Goal: Information Seeking & Learning: Understand process/instructions

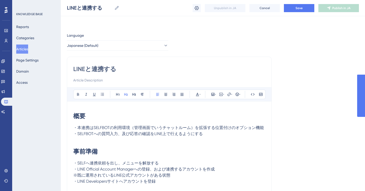
scroll to position [172, 0]
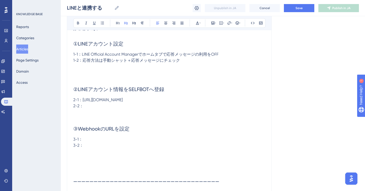
click at [137, 79] on p at bounding box center [169, 79] width 192 height 6
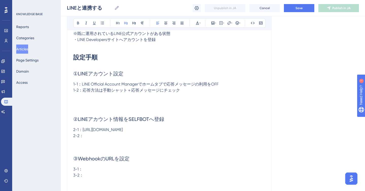
click at [100, 66] on h2 "①LINEアカウント設定" at bounding box center [169, 73] width 192 height 15
click at [117, 175] on p "3-2：" at bounding box center [169, 175] width 192 height 6
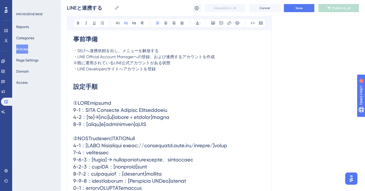
scroll to position [112, 0]
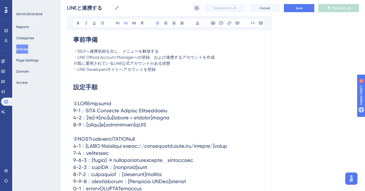
click at [128, 71] on span "・LINE Developersサイトへアカウントを登録" at bounding box center [114, 69] width 82 height 5
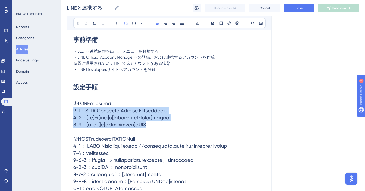
drag, startPoint x: 73, startPoint y: 111, endPoint x: 191, endPoint y: 123, distance: 118.1
click at [191, 123] on h2 at bounding box center [169, 174] width 192 height 157
click at [126, 22] on icon at bounding box center [126, 23] width 4 height 4
click at [128, 22] on button at bounding box center [125, 23] width 7 height 7
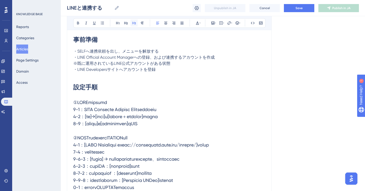
click at [134, 23] on icon at bounding box center [134, 23] width 4 height 4
click at [128, 24] on button at bounding box center [125, 23] width 7 height 7
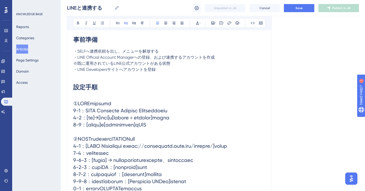
click at [110, 113] on span at bounding box center [153, 175] width 161 height 148
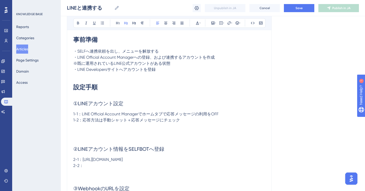
click at [112, 130] on p at bounding box center [169, 132] width 192 height 6
click at [76, 104] on span "①LINEアカウント設定" at bounding box center [98, 104] width 50 height 6
click at [74, 104] on span "①LINEアカウント設定" at bounding box center [98, 104] width 50 height 6
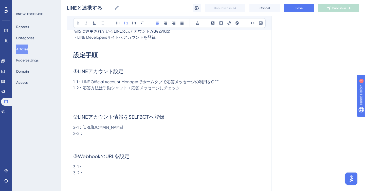
scroll to position [186, 0]
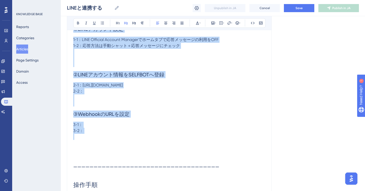
click at [122, 138] on p at bounding box center [169, 137] width 192 height 6
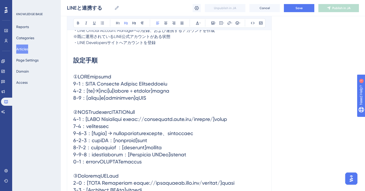
scroll to position [135, 0]
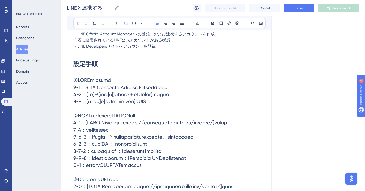
click at [128, 82] on h2 at bounding box center [169, 151] width 192 height 157
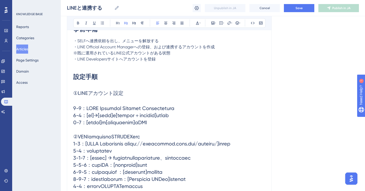
scroll to position [122, 0]
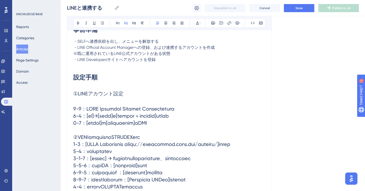
click at [166, 42] on p "・SELFへ連携依頼を出し、メニューを解放する" at bounding box center [169, 41] width 192 height 6
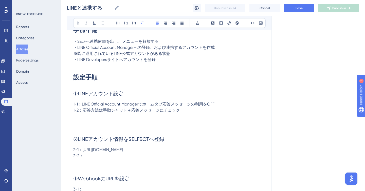
click at [74, 94] on span "①LINEアカウント設定" at bounding box center [98, 94] width 50 height 6
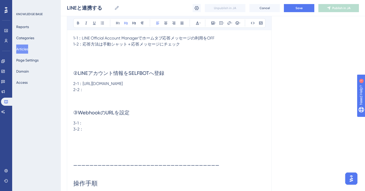
scroll to position [196, 0]
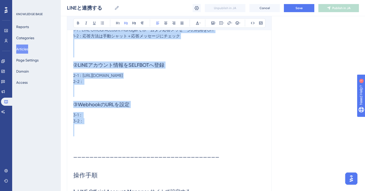
click at [160, 131] on p at bounding box center [169, 133] width 192 height 6
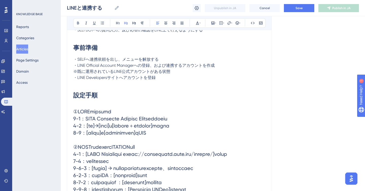
scroll to position [98, 0]
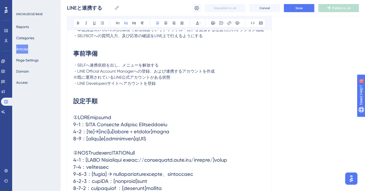
click at [132, 126] on span at bounding box center [153, 188] width 161 height 148
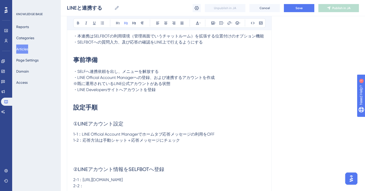
scroll to position [176, 0]
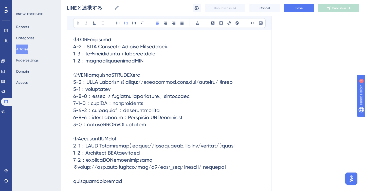
click at [118, 48] on span at bounding box center [153, 110] width 161 height 148
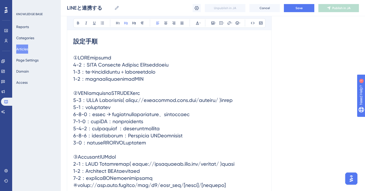
scroll to position [157, 0]
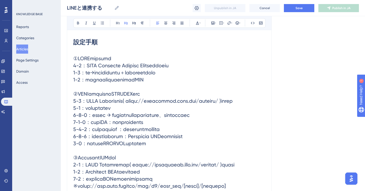
click at [124, 59] on h2 at bounding box center [169, 129] width 192 height 157
click at [101, 51] on h2 at bounding box center [169, 129] width 192 height 157
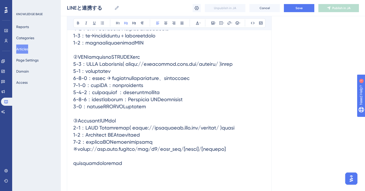
scroll to position [250, 0]
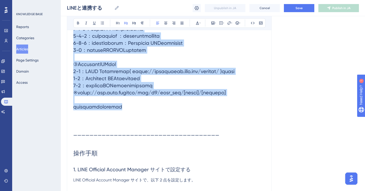
click at [162, 114] on h2 at bounding box center [169, 35] width 192 height 157
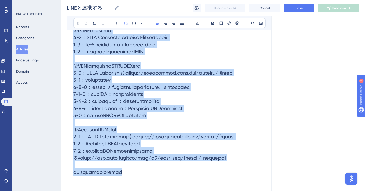
scroll to position [186, 0]
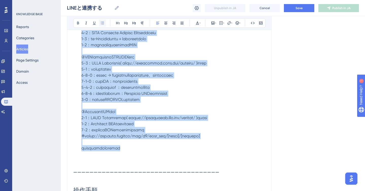
click at [100, 23] on icon at bounding box center [102, 23] width 4 height 4
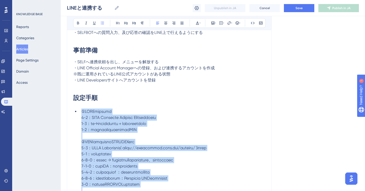
scroll to position [109, 0]
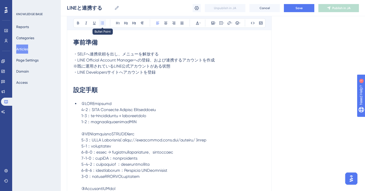
click at [103, 25] on button at bounding box center [102, 23] width 7 height 7
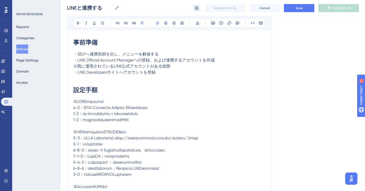
click at [97, 57] on p "・SELFへ連携依頼を出し、メニューを解放する" at bounding box center [169, 54] width 192 height 6
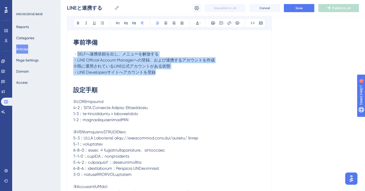
drag, startPoint x: 77, startPoint y: 54, endPoint x: 160, endPoint y: 74, distance: 85.6
click at [103, 23] on icon at bounding box center [102, 23] width 4 height 4
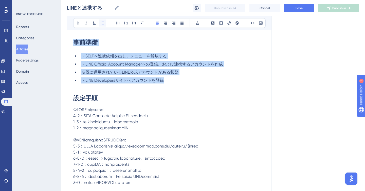
click at [103, 23] on icon at bounding box center [102, 23] width 4 height 4
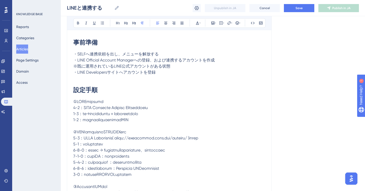
click at [106, 135] on p at bounding box center [169, 163] width 192 height 128
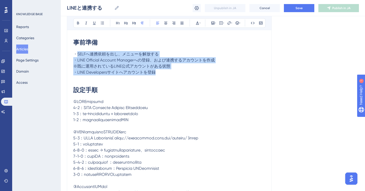
copy div "SELFへ連携依頼を出し、メニューを解放する ・LINE Official Account Managerへの登録、および連携するアカウントを作成 　※既に運…"
drag, startPoint x: 76, startPoint y: 53, endPoint x: 176, endPoint y: 72, distance: 101.8
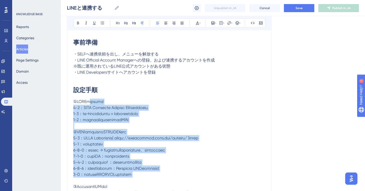
drag, startPoint x: 91, startPoint y: 102, endPoint x: 159, endPoint y: 179, distance: 103.0
click at [159, 179] on p at bounding box center [169, 163] width 192 height 128
click at [131, 134] on span at bounding box center [136, 162] width 126 height 126
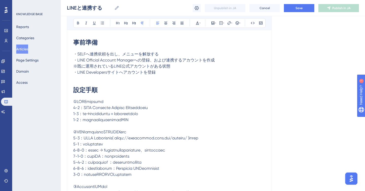
click at [107, 113] on span at bounding box center [136, 162] width 126 height 126
click at [122, 103] on p at bounding box center [169, 163] width 192 height 128
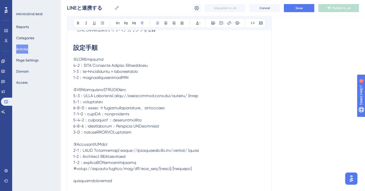
scroll to position [156, 0]
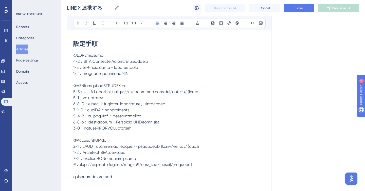
click at [74, 55] on span at bounding box center [136, 116] width 126 height 126
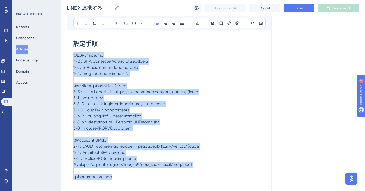
click at [147, 177] on p at bounding box center [169, 116] width 192 height 128
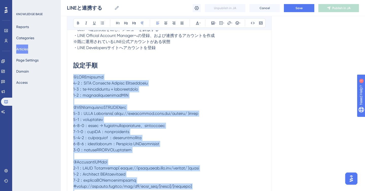
scroll to position [133, 0]
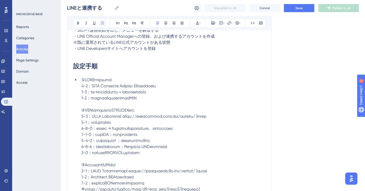
click at [101, 24] on icon at bounding box center [102, 23] width 3 height 3
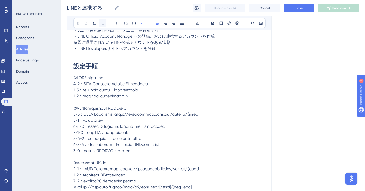
click at [101, 24] on icon at bounding box center [102, 23] width 3 height 3
click at [88, 83] on span at bounding box center [136, 138] width 126 height 126
click at [112, 80] on span at bounding box center [136, 138] width 126 height 126
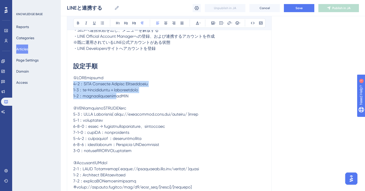
drag, startPoint x: 73, startPoint y: 84, endPoint x: 144, endPoint y: 97, distance: 71.8
click at [144, 97] on span at bounding box center [136, 138] width 126 height 126
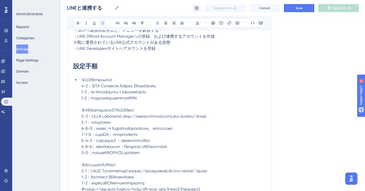
click at [101, 22] on icon at bounding box center [102, 23] width 4 height 4
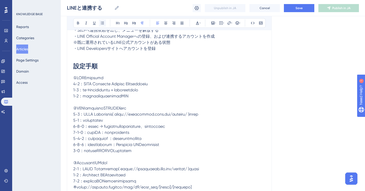
click at [101, 22] on icon at bounding box center [102, 23] width 4 height 4
click at [107, 102] on p at bounding box center [169, 139] width 192 height 128
click at [127, 79] on p at bounding box center [169, 139] width 192 height 128
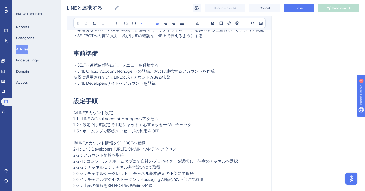
scroll to position [97, 0]
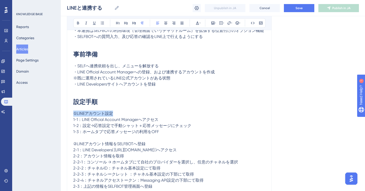
drag, startPoint x: 74, startPoint y: 113, endPoint x: 118, endPoint y: 112, distance: 43.6
click at [118, 112] on p "①LINEアカウント設定" at bounding box center [169, 114] width 192 height 6
click at [125, 22] on icon at bounding box center [126, 23] width 4 height 4
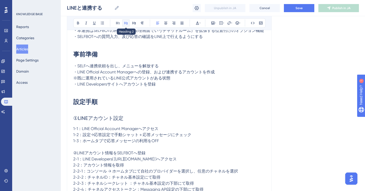
click at [125, 22] on icon at bounding box center [126, 23] width 4 height 4
click at [99, 102] on h1 "設定手順" at bounding box center [169, 101] width 192 height 17
click at [98, 117] on span "①LINEアカウント設定" at bounding box center [98, 118] width 50 height 6
drag, startPoint x: 126, startPoint y: 119, endPoint x: 70, endPoint y: 120, distance: 56.0
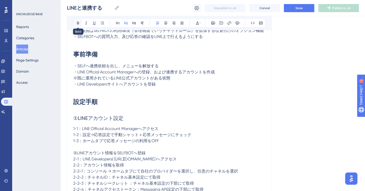
click at [76, 24] on icon at bounding box center [78, 23] width 4 height 4
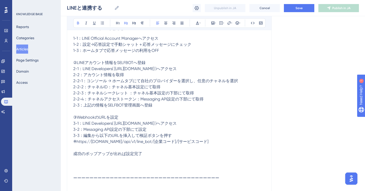
scroll to position [182, 0]
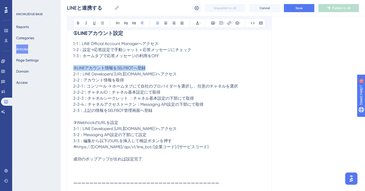
drag, startPoint x: 73, startPoint y: 68, endPoint x: 146, endPoint y: 67, distance: 72.9
click at [146, 67] on p "1-3：ホームタブで応答メッセージの利用をOFF ②LINEアカウント情報をSELFBOTへ登録 2-1：LINE Developers( [URL][DOM…" at bounding box center [169, 107] width 192 height 109
click at [125, 25] on button at bounding box center [125, 23] width 7 height 7
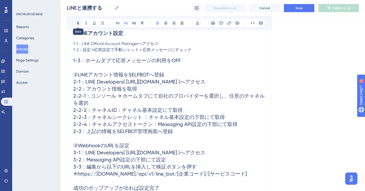
click at [79, 23] on icon at bounding box center [78, 23] width 4 height 4
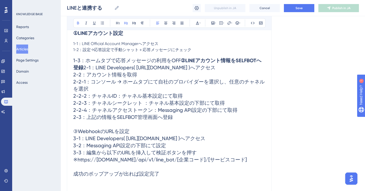
click at [170, 77] on h2 "1-3：ホームタブで応答メッセージの利用をOFF ②LINEアカウント情報をSELFBOTへ登録 2-1：LINE Developers( [URL][DOM…" at bounding box center [169, 117] width 192 height 129
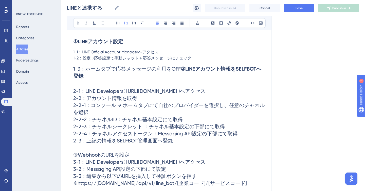
scroll to position [172, 0]
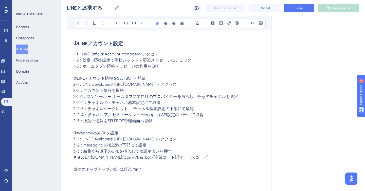
click at [128, 90] on p "1-3：ホームタブで応答メッセージの利用をOFF ②LINEアカウント情報をSELFBOTへ登録 2-1：LINE Developers( [URL][DOM…" at bounding box center [169, 117] width 192 height 109
click at [149, 71] on p "1-3：ホームタブで応答メッセージの利用をOFF ②LINEアカウント情報をSELFBOTへ登録 2-1：LINE Developers( [URL][DOM…" at bounding box center [169, 117] width 192 height 109
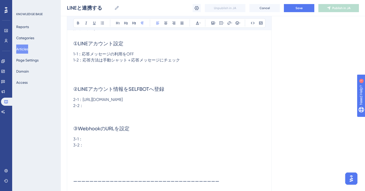
click at [122, 69] on p at bounding box center [169, 72] width 192 height 6
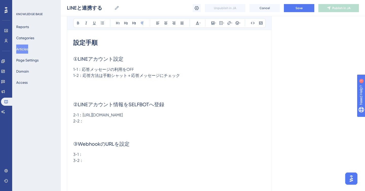
scroll to position [152, 0]
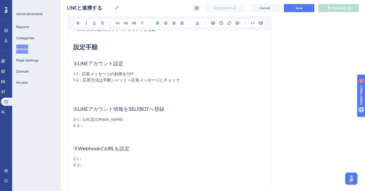
click at [74, 63] on span "①LINEアカウント設定" at bounding box center [98, 64] width 50 height 6
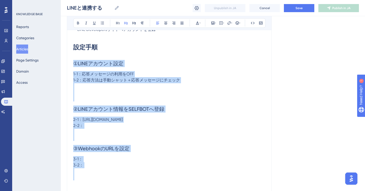
click at [86, 168] on p at bounding box center [169, 171] width 192 height 6
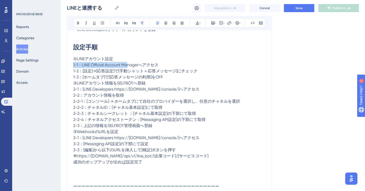
click at [128, 62] on p "1-1：LINE Official Account Managerへアクセス" at bounding box center [169, 65] width 192 height 6
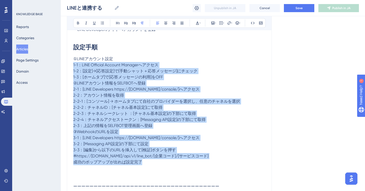
click at [157, 161] on p "成功のポップアップが出れば設定完了" at bounding box center [169, 162] width 192 height 6
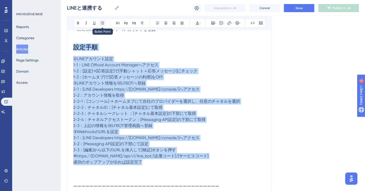
click at [102, 22] on icon at bounding box center [102, 23] width 4 height 4
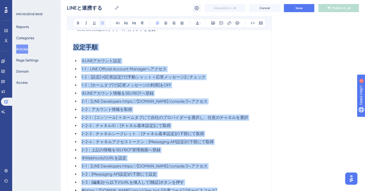
click at [102, 22] on icon at bounding box center [102, 23] width 4 height 4
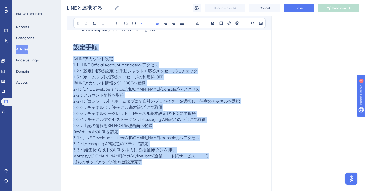
click at [103, 124] on span "2-3：上記の情報をSELFBOT管理画面へ登録" at bounding box center [112, 125] width 79 height 5
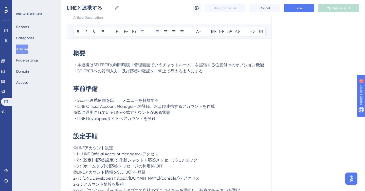
scroll to position [59, 0]
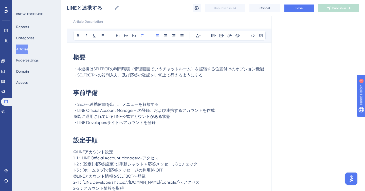
click at [290, 8] on button "Save" at bounding box center [299, 8] width 30 height 8
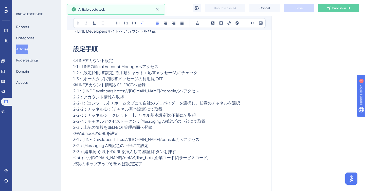
scroll to position [149, 0]
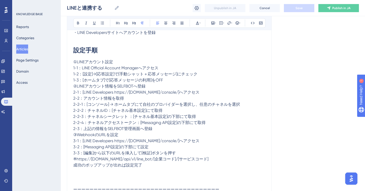
click at [121, 61] on p "①LINEアカウント設定" at bounding box center [169, 62] width 192 height 6
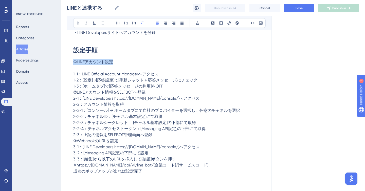
drag, startPoint x: 74, startPoint y: 62, endPoint x: 113, endPoint y: 62, distance: 39.3
click at [113, 62] on span "①LINEアカウント設定" at bounding box center [93, 62] width 40 height 5
click at [124, 23] on icon at bounding box center [126, 23] width 4 height 3
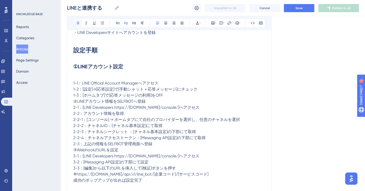
click at [79, 24] on icon at bounding box center [78, 23] width 4 height 4
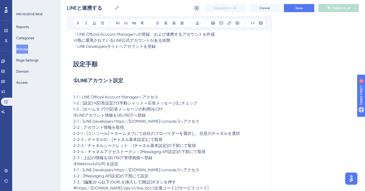
scroll to position [134, 0]
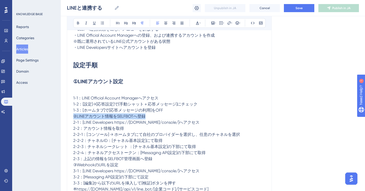
drag, startPoint x: 73, startPoint y: 116, endPoint x: 149, endPoint y: 117, distance: 76.0
click at [149, 117] on p "②LINEアカウント情報をSELFBOTへ登録" at bounding box center [169, 116] width 192 height 6
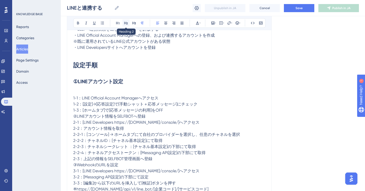
click at [125, 23] on icon at bounding box center [126, 23] width 4 height 4
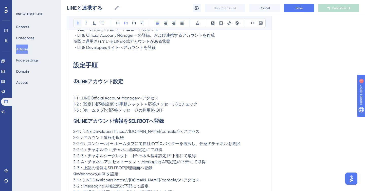
click at [78, 21] on icon at bounding box center [78, 23] width 4 height 4
click at [167, 120] on h2 "②LINEアカウント情報をSELFBOTへ登録" at bounding box center [169, 120] width 192 height 15
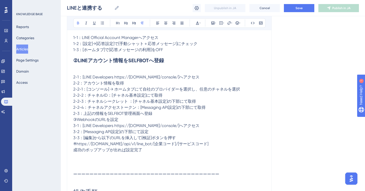
scroll to position [199, 0]
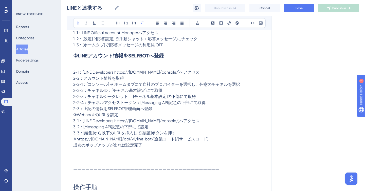
click at [155, 114] on p "③WebhookのURLを設定" at bounding box center [169, 115] width 192 height 6
click at [156, 109] on p "2-3：上記の情報をSELFBOT管理画面へ登録" at bounding box center [169, 109] width 192 height 6
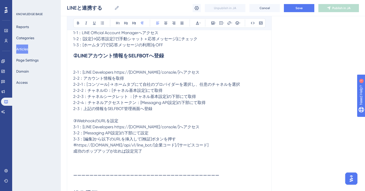
click at [151, 123] on p "③WebhookのURLを設定" at bounding box center [169, 121] width 192 height 6
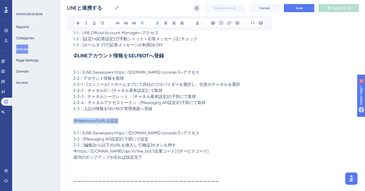
drag, startPoint x: 124, startPoint y: 123, endPoint x: 71, endPoint y: 120, distance: 53.5
click at [127, 23] on icon at bounding box center [126, 23] width 4 height 4
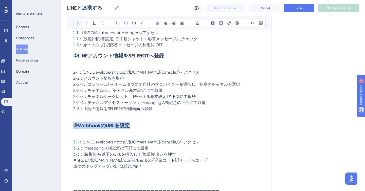
click at [80, 25] on button at bounding box center [77, 23] width 7 height 7
click at [154, 96] on span "2-2-3：チャネルシークレット ：[チャネル基本設定]の下部にて取得" at bounding box center [134, 96] width 123 height 5
click at [134, 121] on h2 "③WebhookのURLを設定" at bounding box center [169, 125] width 192 height 15
click at [133, 117] on p at bounding box center [169, 115] width 192 height 6
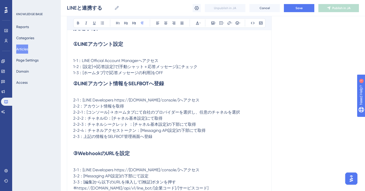
scroll to position [150, 0]
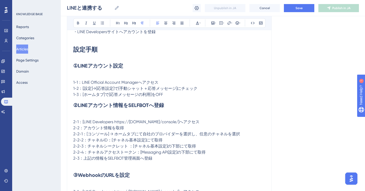
click at [167, 97] on p "1-3：[ホームタブ]で[応答メッセージの利用]をOFF" at bounding box center [169, 95] width 192 height 6
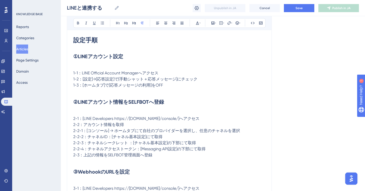
scroll to position [159, 0]
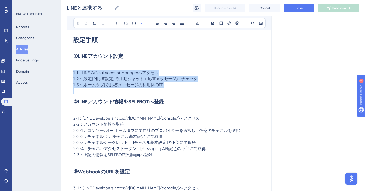
drag, startPoint x: 73, startPoint y: 73, endPoint x: 167, endPoint y: 91, distance: 95.1
click at [135, 23] on icon at bounding box center [134, 23] width 4 height 3
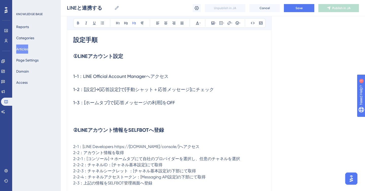
click at [123, 79] on span "1-1：LINE Official Account Managerへアクセス" at bounding box center [120, 76] width 95 height 5
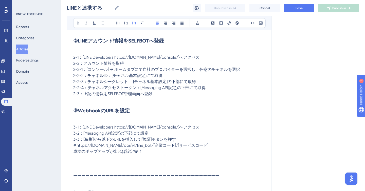
scroll to position [252, 0]
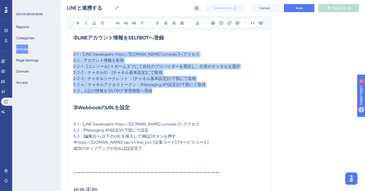
drag, startPoint x: 73, startPoint y: 53, endPoint x: 151, endPoint y: 93, distance: 87.1
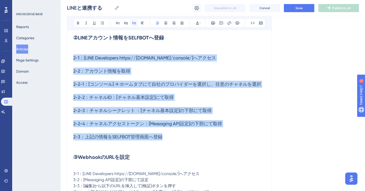
click at [133, 23] on icon at bounding box center [134, 23] width 4 height 3
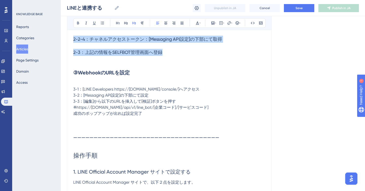
scroll to position [340, 0]
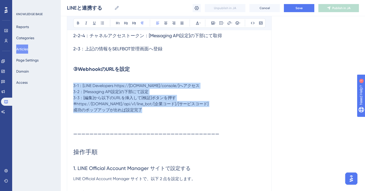
drag, startPoint x: 73, startPoint y: 86, endPoint x: 156, endPoint y: 110, distance: 85.7
click at [133, 22] on icon at bounding box center [134, 23] width 4 height 4
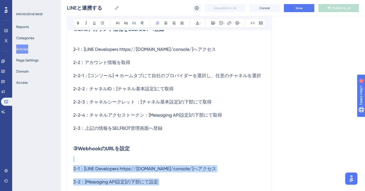
scroll to position [256, 0]
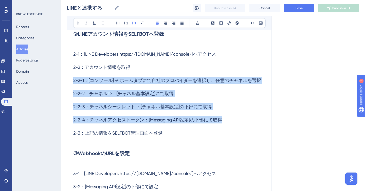
drag, startPoint x: 73, startPoint y: 79, endPoint x: 226, endPoint y: 127, distance: 160.1
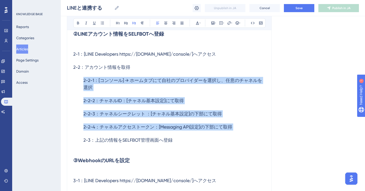
click at [82, 141] on h3 "2-3：上記の情報をSELFBOT管理画面へ登録" at bounding box center [169, 140] width 192 height 13
drag, startPoint x: 84, startPoint y: 81, endPoint x: 232, endPoint y: 129, distance: 155.6
click at [134, 85] on h3 "2-2-1：[コンソール] → ホームタブにて自社のプロバイダーを選択し、任意のチャネルを選択" at bounding box center [169, 84] width 192 height 20
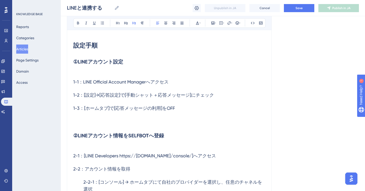
scroll to position [155, 0]
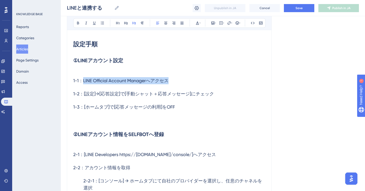
drag, startPoint x: 83, startPoint y: 82, endPoint x: 173, endPoint y: 85, distance: 89.7
click at [173, 85] on h3 "1-1：LINE Official Account Managerへアクセス" at bounding box center [169, 80] width 192 height 13
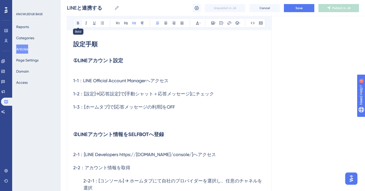
click at [78, 22] on icon at bounding box center [78, 23] width 4 height 4
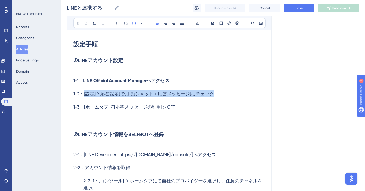
drag, startPoint x: 84, startPoint y: 94, endPoint x: 217, endPoint y: 94, distance: 133.2
click at [217, 94] on h3 "1-2：[設定]→[応答設定]で[手動シャット＋応答メッセージ]にチェック" at bounding box center [169, 93] width 192 height 13
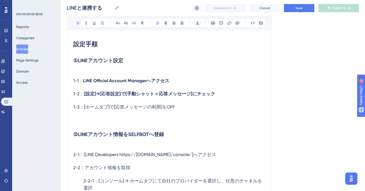
click at [78, 24] on icon at bounding box center [78, 23] width 2 height 3
drag, startPoint x: 84, startPoint y: 107, endPoint x: 168, endPoint y: 113, distance: 84.3
click at [168, 113] on h3 "1-3：[ホームタブ]で[応答メッセージの利用]をOFF" at bounding box center [169, 107] width 192 height 13
click at [78, 23] on icon at bounding box center [78, 23] width 2 height 3
click at [114, 62] on strong "①LINEアカウント設定" at bounding box center [98, 60] width 50 height 6
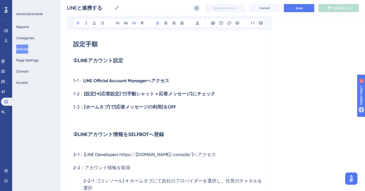
click at [111, 81] on strong "LINE Official Account Managerへアクセス" at bounding box center [126, 81] width 86 height 6
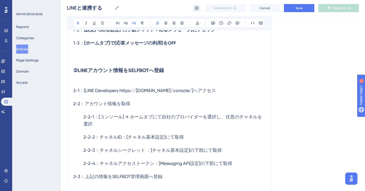
scroll to position [222, 0]
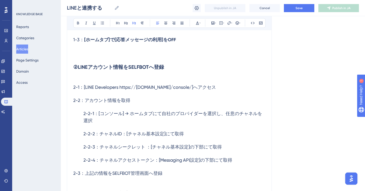
drag, startPoint x: 83, startPoint y: 88, endPoint x: 224, endPoint y: 88, distance: 140.3
click at [224, 88] on h3 "2-1：[LINE Developers https://[DOMAIN_NAME]/console/]へアクセス" at bounding box center [169, 87] width 192 height 13
click at [79, 23] on icon at bounding box center [78, 23] width 4 height 4
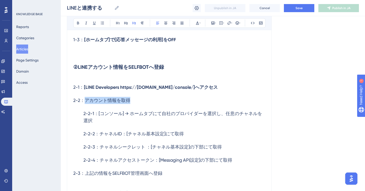
drag, startPoint x: 86, startPoint y: 101, endPoint x: 133, endPoint y: 101, distance: 47.1
click at [133, 101] on h3 "2-2：アカウント情報を取得" at bounding box center [169, 100] width 192 height 13
click at [79, 24] on icon at bounding box center [78, 23] width 2 height 3
click at [91, 116] on h3 "2-2-1：[コンソール] → ホームタブにて自社のプロバイダーを選択し、任意のチャネルを選択" at bounding box center [169, 117] width 192 height 20
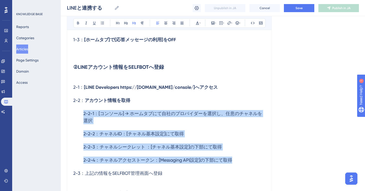
drag, startPoint x: 84, startPoint y: 114, endPoint x: 235, endPoint y: 161, distance: 157.9
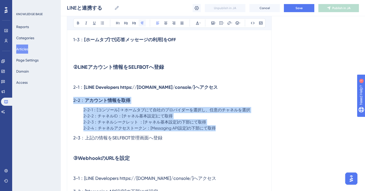
click at [142, 24] on icon at bounding box center [142, 23] width 4 height 4
click at [107, 115] on span "2-2-2：チャネルID：[チャネル基本設定]にて取得" at bounding box center [127, 116] width 89 height 5
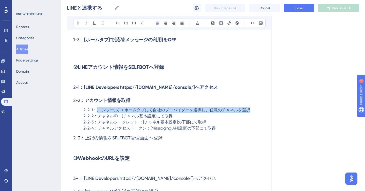
drag, startPoint x: 97, startPoint y: 110, endPoint x: 248, endPoint y: 110, distance: 151.0
click at [248, 110] on span "2-2-1：[コンソール] → ホームタブにて自社のプロバイダーを選択し、任意のチャネルを選択" at bounding box center [166, 110] width 167 height 5
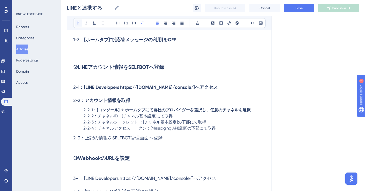
click at [79, 24] on icon at bounding box center [78, 23] width 4 height 4
drag, startPoint x: 98, startPoint y: 117, endPoint x: 177, endPoint y: 116, distance: 79.0
click at [177, 116] on p "2-2-2：チャネルID：[チャネル基本設定]にて取得" at bounding box center [169, 116] width 192 height 6
click at [78, 23] on icon at bounding box center [78, 23] width 2 height 3
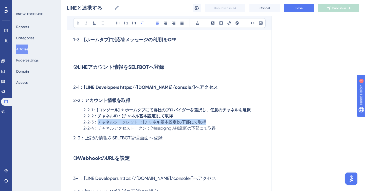
drag, startPoint x: 99, startPoint y: 124, endPoint x: 210, endPoint y: 122, distance: 111.2
click at [210, 122] on p "2-2-3：チャネルシークレット ：[チャネル基本設定]の下部にて取得" at bounding box center [169, 122] width 192 height 6
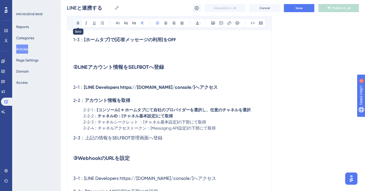
click at [78, 22] on icon at bounding box center [78, 23] width 4 height 4
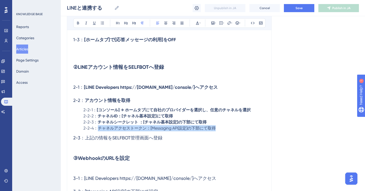
drag, startPoint x: 99, startPoint y: 130, endPoint x: 215, endPoint y: 128, distance: 116.0
click at [215, 128] on span "2-2-4：チャネルアクセストークン：[Messaging API設定]の下部にて取得" at bounding box center [149, 128] width 132 height 5
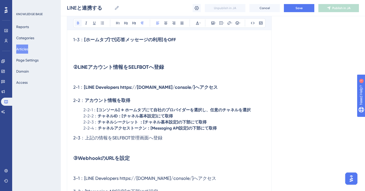
click at [78, 24] on icon at bounding box center [78, 23] width 2 height 3
click at [95, 147] on p at bounding box center [169, 148] width 192 height 6
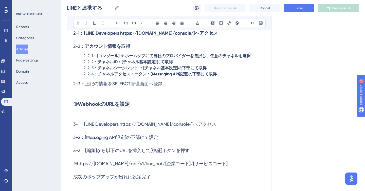
scroll to position [276, 0]
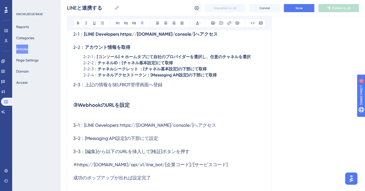
click at [80, 159] on h3 "※https://[DOMAIN_NAME]/api/v1/line_bot/[企業コード]/[サービスコード]" at bounding box center [169, 164] width 192 height 13
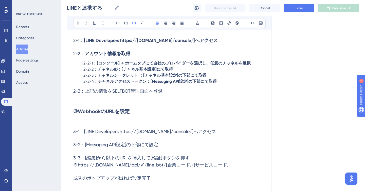
scroll to position [268, 0]
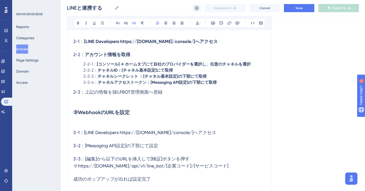
drag, startPoint x: 83, startPoint y: 133, endPoint x: 221, endPoint y: 137, distance: 137.8
click at [221, 137] on h3 "3-1：[LINE Developers https://[DOMAIN_NAME]/console/]へアクセス" at bounding box center [169, 132] width 192 height 13
click at [78, 22] on icon at bounding box center [78, 23] width 4 height 4
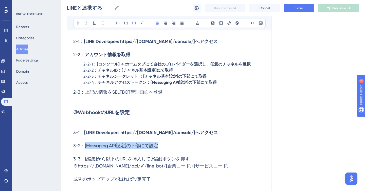
drag, startPoint x: 84, startPoint y: 147, endPoint x: 159, endPoint y: 149, distance: 75.5
click at [159, 149] on h3 "3-2：[Messaging API設定]の下部にて設定" at bounding box center [169, 145] width 192 height 13
click at [76, 23] on icon at bounding box center [78, 23] width 4 height 4
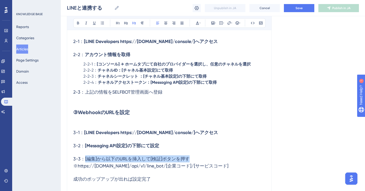
drag, startPoint x: 84, startPoint y: 160, endPoint x: 194, endPoint y: 162, distance: 110.2
click at [194, 162] on h3 "3-3：[編集]から以下のURLを挿入して[検証]ボタンを押す※https://[DOMAIN_NAME]/api/v1/line_bot/[企業コード]/[…" at bounding box center [169, 162] width 192 height 20
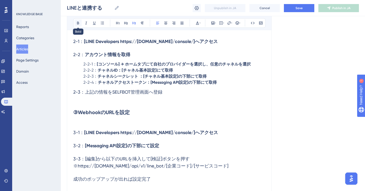
click at [78, 22] on icon at bounding box center [78, 23] width 4 height 4
click at [79, 167] on span "※https://[DOMAIN_NAME]/api/v1/line_bot/[企業コード]/[サービスコード]" at bounding box center [150, 165] width 154 height 5
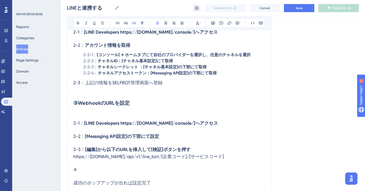
scroll to position [278, 0]
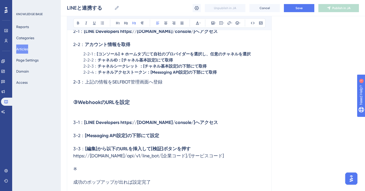
click at [74, 156] on span "https://[DOMAIN_NAME]/api/v1/line_bot/[企業コード]/[サービスコード]" at bounding box center [148, 155] width 150 height 5
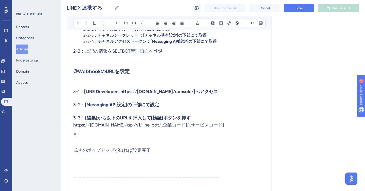
scroll to position [312, 0]
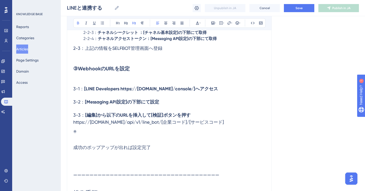
click at [74, 122] on span "https://[DOMAIN_NAME]/api/v1/line_bot/[企業コード]/[サービスコード]" at bounding box center [148, 122] width 150 height 5
click at [79, 131] on p "※" at bounding box center [169, 132] width 192 height 6
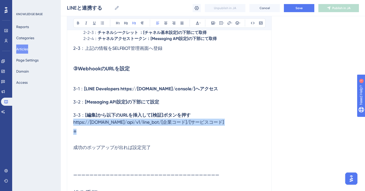
drag, startPoint x: 74, startPoint y: 123, endPoint x: 80, endPoint y: 131, distance: 9.4
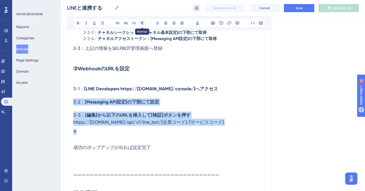
click at [141, 22] on icon at bounding box center [142, 23] width 4 height 4
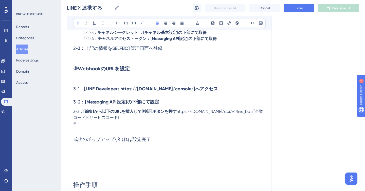
click at [176, 112] on strong "[編集]から以下のURLを挿入して[検証]ボタンを押す" at bounding box center [129, 111] width 93 height 5
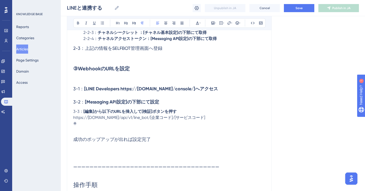
click at [158, 127] on p "※" at bounding box center [169, 124] width 192 height 6
click at [167, 102] on h3 "3-2： [Messaging API設定]の下部にて設定" at bounding box center [169, 101] width 192 height 13
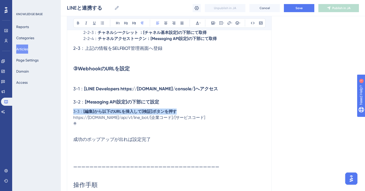
drag, startPoint x: 178, startPoint y: 111, endPoint x: 73, endPoint y: 111, distance: 105.1
click at [73, 111] on p "3-3： [編集]から以下のURLを挿入して[検証]ボタンを押す" at bounding box center [169, 112] width 192 height 6
click at [133, 23] on icon at bounding box center [134, 23] width 4 height 4
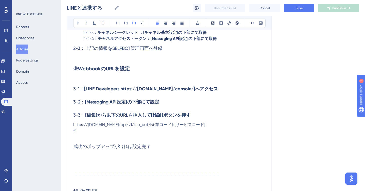
click at [88, 139] on p at bounding box center [169, 137] width 192 height 6
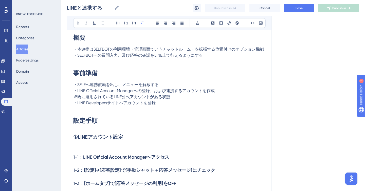
scroll to position [74, 0]
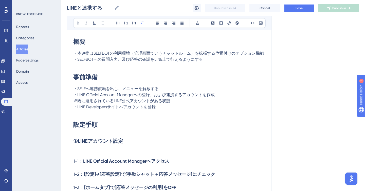
click at [298, 8] on span "Save" at bounding box center [298, 8] width 7 height 4
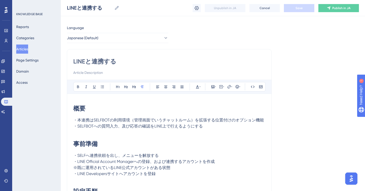
scroll to position [0, 0]
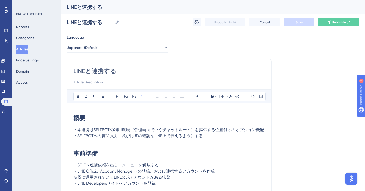
click at [183, 71] on input "LINEと連携する" at bounding box center [169, 71] width 192 height 8
click at [166, 111] on h1 "概要" at bounding box center [169, 118] width 192 height 17
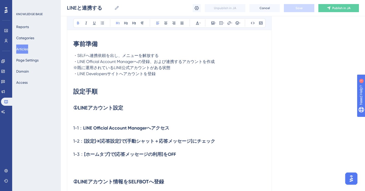
scroll to position [137, 0]
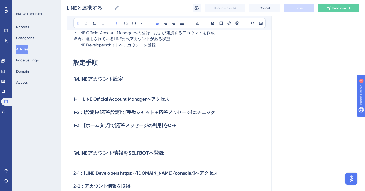
click at [135, 86] on h2 "①LINEアカウント設定" at bounding box center [169, 78] width 192 height 15
click at [132, 91] on p at bounding box center [169, 90] width 192 height 6
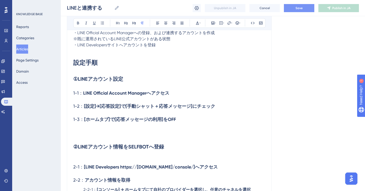
click at [108, 156] on p at bounding box center [169, 158] width 192 height 6
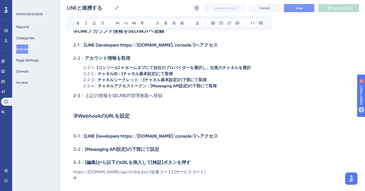
scroll to position [261, 0]
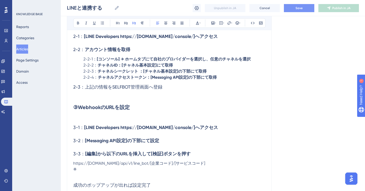
click at [109, 122] on h3 "3-1： [LINE Developers https://[DOMAIN_NAME]/console/]へアクセス" at bounding box center [169, 127] width 192 height 13
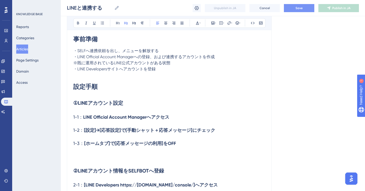
scroll to position [114, 0]
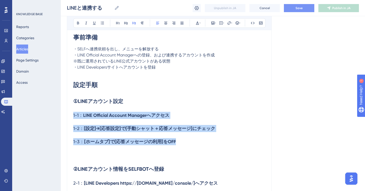
drag, startPoint x: 73, startPoint y: 115, endPoint x: 189, endPoint y: 143, distance: 119.0
click at [76, 23] on icon at bounding box center [78, 23] width 4 height 4
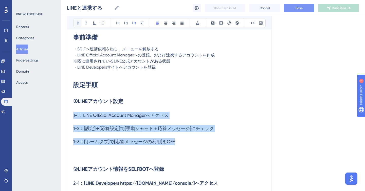
click at [76, 23] on icon at bounding box center [78, 23] width 4 height 4
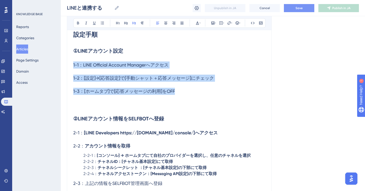
scroll to position [210, 0]
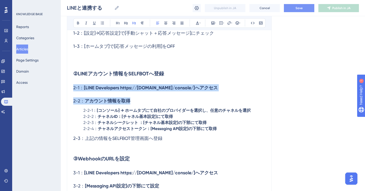
drag, startPoint x: 74, startPoint y: 87, endPoint x: 131, endPoint y: 100, distance: 58.9
click at [79, 22] on icon at bounding box center [78, 23] width 4 height 4
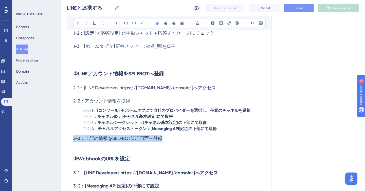
drag, startPoint x: 74, startPoint y: 140, endPoint x: 164, endPoint y: 136, distance: 90.5
click at [164, 136] on h3 "2-3：上記の情報をSELFBOT管理画面へ登録" at bounding box center [169, 138] width 192 height 13
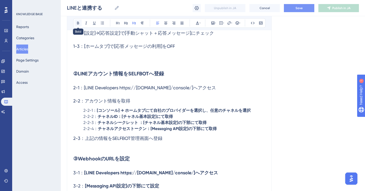
click at [77, 24] on icon at bounding box center [78, 23] width 4 height 4
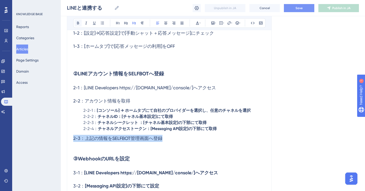
click at [77, 24] on icon at bounding box center [78, 23] width 4 height 4
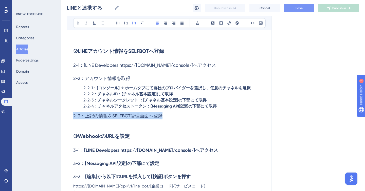
scroll to position [247, 0]
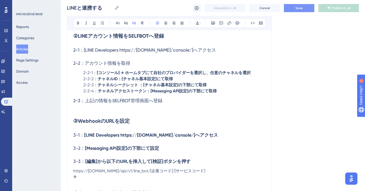
click at [106, 114] on h2 "③WebhookのURLを設定" at bounding box center [169, 120] width 192 height 15
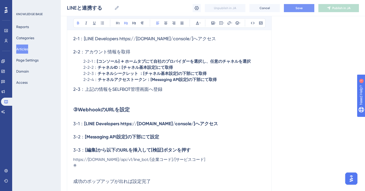
scroll to position [265, 0]
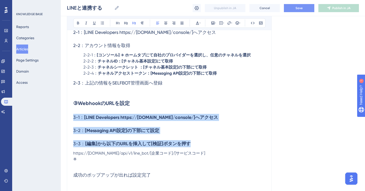
drag, startPoint x: 73, startPoint y: 118, endPoint x: 201, endPoint y: 146, distance: 130.4
click at [78, 23] on icon at bounding box center [78, 23] width 2 height 3
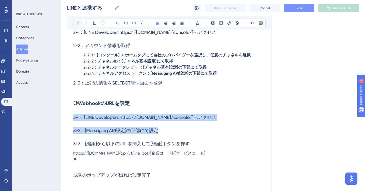
click at [78, 23] on icon at bounding box center [78, 23] width 2 height 3
drag, startPoint x: 73, startPoint y: 154, endPoint x: 207, endPoint y: 153, distance: 134.0
click at [207, 153] on p "https://[DOMAIN_NAME]/api/v1/line_bot/[企業コード]/[サービスコード]" at bounding box center [169, 153] width 192 height 6
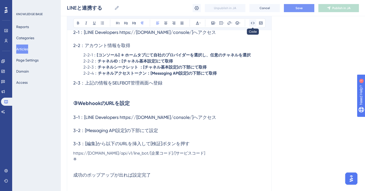
click at [252, 24] on icon at bounding box center [252, 23] width 4 height 4
click at [148, 149] on h3 "3-3：[編集]から以下のURLを挿入して[検証]ボタンを押す" at bounding box center [169, 143] width 192 height 13
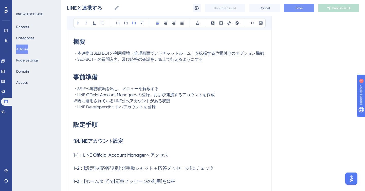
scroll to position [79, 0]
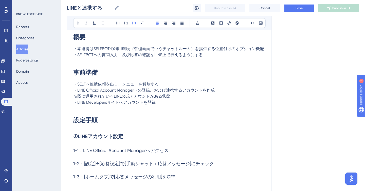
click at [308, 8] on button "Save" at bounding box center [299, 8] width 30 height 8
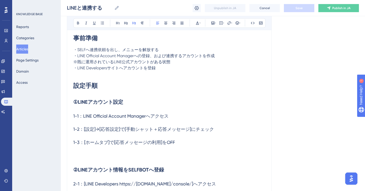
scroll to position [117, 0]
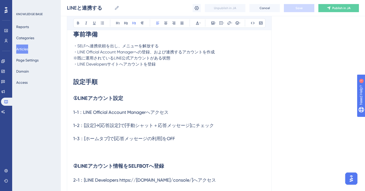
click at [173, 113] on h3 "1-1：LINE Official Account Managerへアクセス" at bounding box center [169, 112] width 192 height 13
click at [168, 118] on h3 "1-1：LINE Official Account Managerへアクセス" at bounding box center [169, 112] width 192 height 13
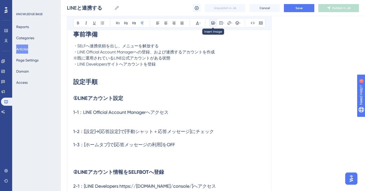
click at [214, 22] on icon at bounding box center [212, 23] width 3 height 3
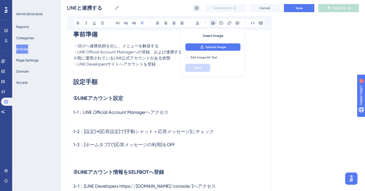
click at [209, 47] on span "Upload Image" at bounding box center [215, 47] width 21 height 4
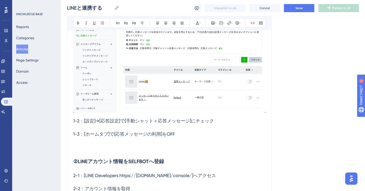
scroll to position [255, 0]
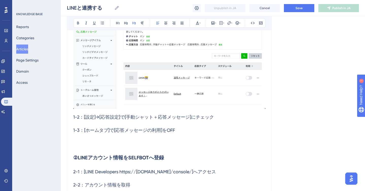
click at [227, 118] on h3 "1-2：[設定]→[応答設定]で[手動シャット＋応答メッセージ]にチェック" at bounding box center [169, 117] width 192 height 13
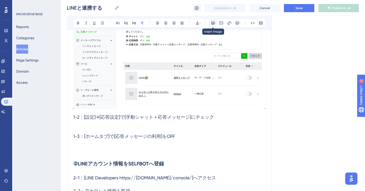
click at [213, 23] on icon at bounding box center [213, 23] width 4 height 4
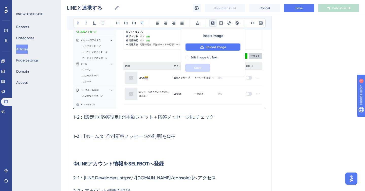
click at [211, 46] on span "Upload Image" at bounding box center [215, 47] width 21 height 4
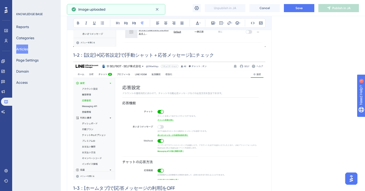
scroll to position [301, 0]
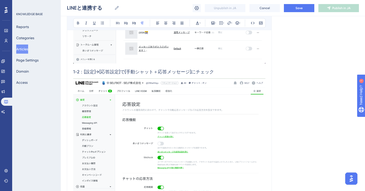
click at [235, 73] on h3 "1-2：[設定]→[応答設定]で[手動シャット＋応答メッセージ]にチェック" at bounding box center [169, 71] width 192 height 13
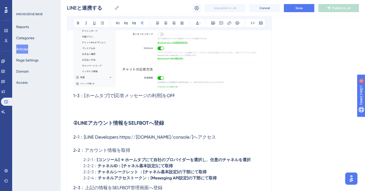
scroll to position [379, 0]
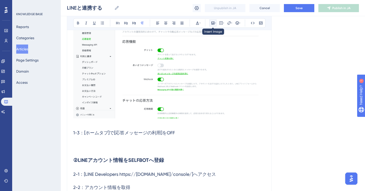
click at [214, 25] on icon at bounding box center [213, 23] width 4 height 4
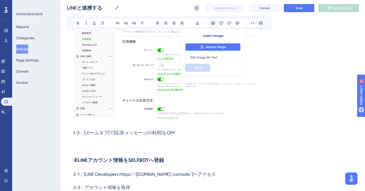
click at [212, 47] on span "Upload Image" at bounding box center [215, 47] width 21 height 4
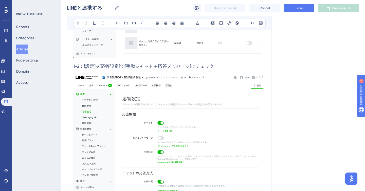
scroll to position [306, 0]
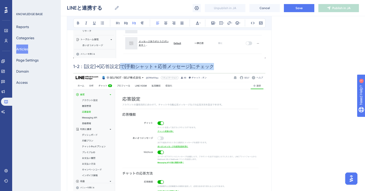
drag, startPoint x: 121, startPoint y: 66, endPoint x: 217, endPoint y: 67, distance: 96.5
click at [217, 67] on h3 "1-2：[設定]→[応答設定]で[手動シャット＋応答メッセージ]にチェック" at bounding box center [169, 66] width 192 height 13
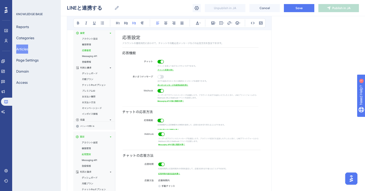
scroll to position [376, 0]
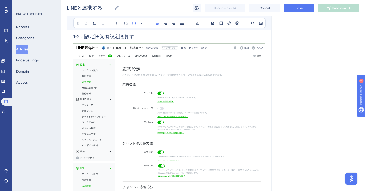
scroll to position [329, 0]
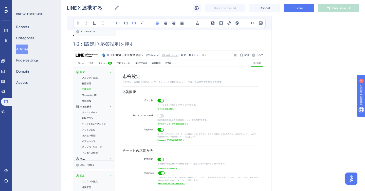
click at [192, 44] on h3 "1-2：[設定]→[応答設定]を押す" at bounding box center [169, 43] width 192 height 13
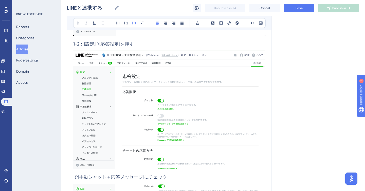
click at [77, 178] on span "で[手動シャット＋応答メッセージ]にチェック" at bounding box center [120, 177] width 94 height 5
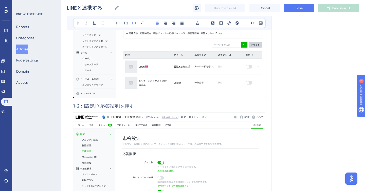
scroll to position [268, 0]
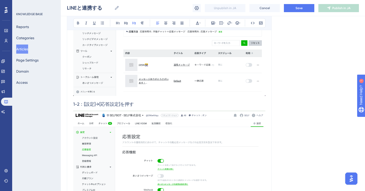
click at [83, 105] on span "1-2：[設定]→[応答設定]を押す" at bounding box center [103, 104] width 61 height 5
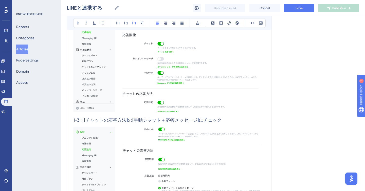
scroll to position [389, 0]
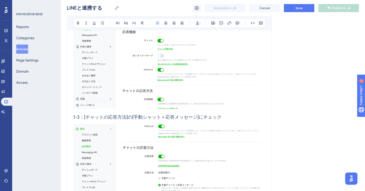
click at [84, 117] on span "1-3：[チャットの応答方法]の[手動シャット＋応答メッセージ]にチェック" at bounding box center [147, 116] width 148 height 5
click at [130, 117] on span "1-3： [チャットの応答方法]の[手動シャット＋応答メッセージ]にチェック" at bounding box center [147, 116] width 149 height 5
click at [133, 118] on span "1-3： [チャットの応答方法] の[手動シャット＋応答メッセージ]にチェック" at bounding box center [148, 116] width 150 height 5
click at [202, 118] on span "1-3： [チャットの応答方法] の [手動シャット＋応答メッセージ]にチェック" at bounding box center [148, 116] width 151 height 5
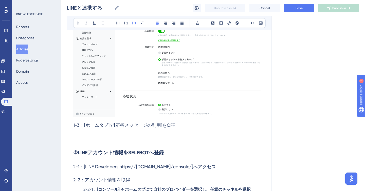
scroll to position [515, 0]
click at [83, 125] on span "1-3：[ホームタブ]で[応答メッセージの利用]をOFF" at bounding box center [124, 124] width 102 height 5
click at [111, 125] on span "1-3： [ホームタブ]で[応答メッセージの利用]をOFF" at bounding box center [124, 124] width 103 height 5
click at [115, 125] on span "1-3： [ホームタブ] で[応答メッセージの利用]をOFF" at bounding box center [125, 124] width 104 height 5
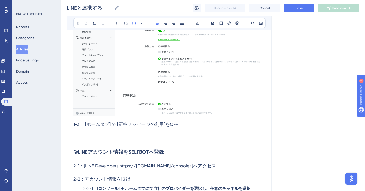
click at [166, 126] on span "1-3： [ホームタブ] で [応答メッセージの利用]をOFF" at bounding box center [125, 124] width 105 height 5
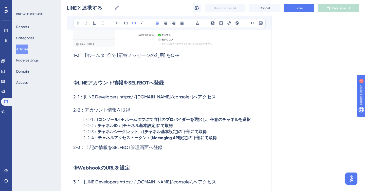
scroll to position [587, 0]
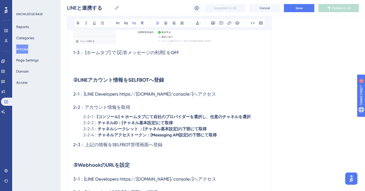
click at [84, 94] on span "2-1：[LINE Developers https://[DOMAIN_NAME]/console/]へアクセス" at bounding box center [144, 93] width 143 height 5
click at [200, 95] on span "2-1： [LINE Developers https://[DOMAIN_NAME]/console/]へアクセス" at bounding box center [145, 93] width 144 height 5
click at [96, 118] on span "2-2-1：" at bounding box center [89, 116] width 13 height 5
click at [121, 118] on strong "[コンソール] → ホームタブにて自社のプロバイダーを選択し、任意のチャネルを選択" at bounding box center [174, 116] width 154 height 5
click at [121, 124] on strong "チャネルID：[チャネル基本設定]にて取得" at bounding box center [135, 123] width 75 height 5
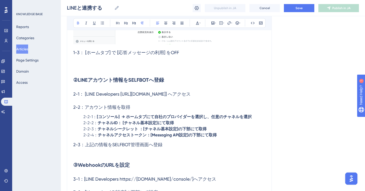
click at [158, 124] on strong "チャネルID： [チャネル基本設定]にて取得" at bounding box center [136, 123] width 76 height 5
click at [143, 131] on p "2-2-3： チャネルシークレット ：[チャネル基本設定]の下部にて取得" at bounding box center [169, 129] width 192 height 6
click at [179, 130] on strong "チャネルシークレット ： [チャネル基本設定]の下部にて取得" at bounding box center [153, 129] width 110 height 5
click at [150, 136] on strong "チャネルアクセストークン：[Messaging API設定]の下部にて取得" at bounding box center [157, 135] width 119 height 5
click at [190, 136] on strong "チャネルアクセストークン： [Messaging API設定]の下部にて取得" at bounding box center [158, 135] width 120 height 5
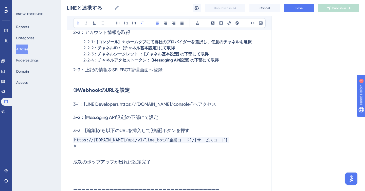
scroll to position [664, 0]
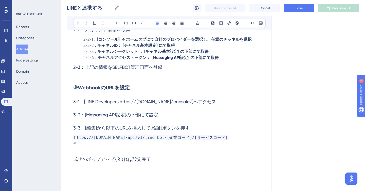
click at [84, 104] on span "3-1：[LINE Developers https://[DOMAIN_NAME]/console/]へアクセス" at bounding box center [144, 101] width 143 height 5
click at [200, 102] on span "3-1： [LINE Developers https://[DOMAIN_NAME]/console/]へアクセス" at bounding box center [145, 101] width 144 height 5
click at [84, 117] on span "3-2：[Messaging API設定]の下部にて設定" at bounding box center [115, 114] width 85 height 5
click at [129, 116] on span "3-2： [Messaging API設定]の下部にて設定" at bounding box center [116, 114] width 86 height 5
click at [85, 129] on span "3-3：[編集]から以下のURLを挿入して[検証]ボタンを押す" at bounding box center [131, 127] width 116 height 5
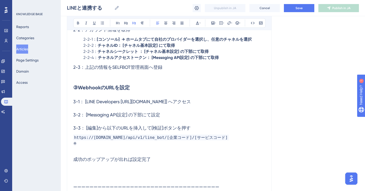
click at [99, 129] on span "3-3： [編集]から以下のURLを挿入して[検証]ボタンを押す" at bounding box center [131, 127] width 117 height 5
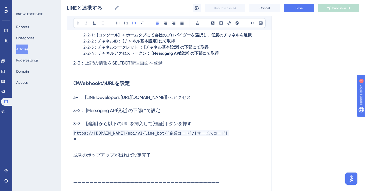
scroll to position [670, 0]
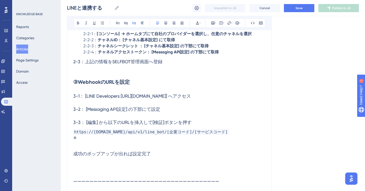
click at [152, 123] on span "3-3： [編集] から以下のURLを挿入して[検証]ボタンを押す" at bounding box center [132, 122] width 118 height 5
click at [166, 123] on span "3-3： [編集] から以下のURLを挿入して [検証]ボタンを押す" at bounding box center [132, 122] width 119 height 5
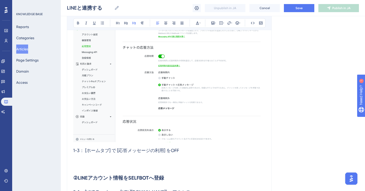
scroll to position [488, 0]
click at [184, 152] on h3 "1-3： [ホームタブ] で [応答メッセージの利用] をOFF" at bounding box center [169, 151] width 192 height 13
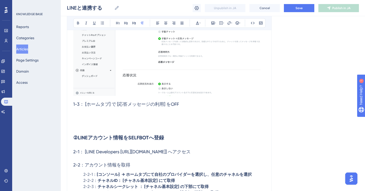
scroll to position [536, 0]
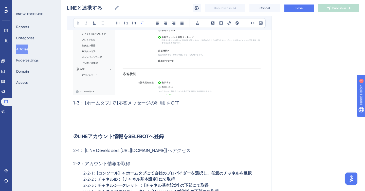
click at [299, 10] on span "Save" at bounding box center [298, 8] width 7 height 4
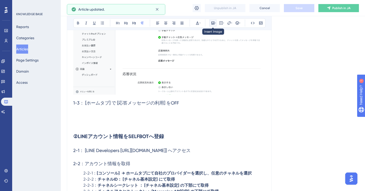
click at [213, 24] on icon at bounding box center [213, 23] width 4 height 4
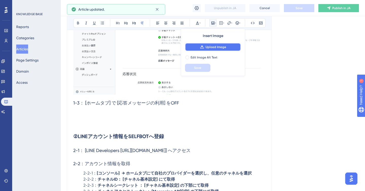
click at [214, 48] on span "Upload Image" at bounding box center [215, 47] width 21 height 4
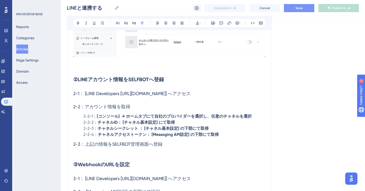
scroll to position [725, 0]
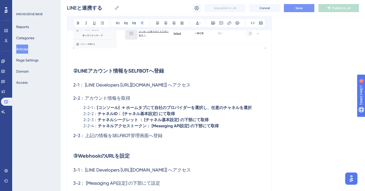
click at [227, 85] on h3 "2-1： [LINE Developers [URL][DOMAIN_NAME]] へアクセス" at bounding box center [169, 85] width 192 height 13
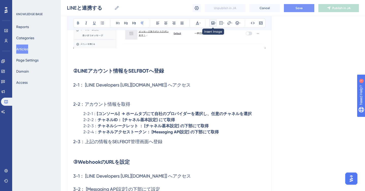
click at [214, 24] on icon at bounding box center [213, 23] width 4 height 4
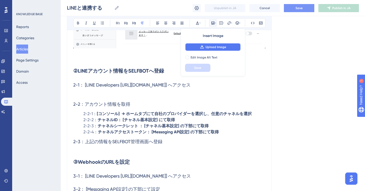
click at [205, 48] on button "Upload Image" at bounding box center [213, 47] width 56 height 8
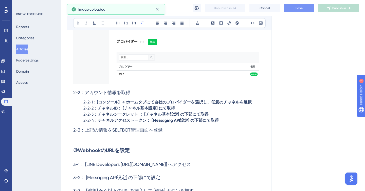
scroll to position [884, 0]
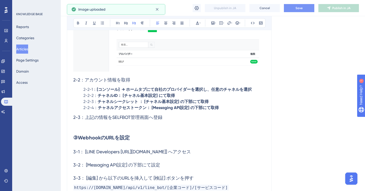
click at [135, 82] on h3 "2-2：アカウント情報を取得" at bounding box center [169, 79] width 192 height 13
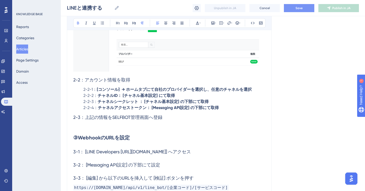
click at [252, 90] on strong "[コンソール] → ホームタブにて自社のプロバイダーを選択し、任意のチャネルを選択" at bounding box center [174, 89] width 155 height 5
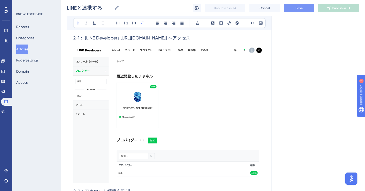
scroll to position [772, 0]
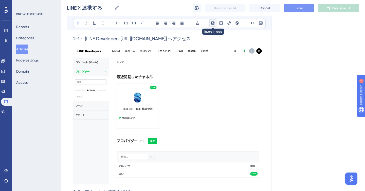
click at [214, 24] on icon at bounding box center [213, 23] width 4 height 4
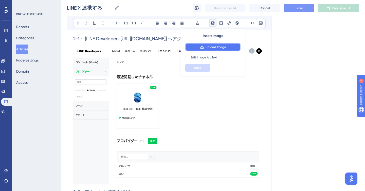
click at [212, 46] on span "Upload Image" at bounding box center [215, 47] width 21 height 4
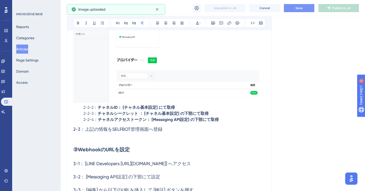
scroll to position [1019, 0]
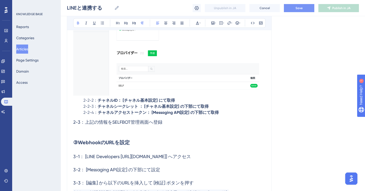
click at [178, 100] on p "2-2-2： チャネルID： [チャネル基本設定] にて取得" at bounding box center [169, 101] width 192 height 6
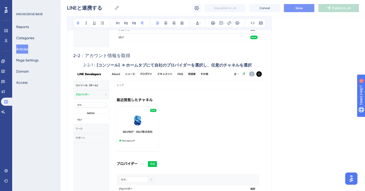
scroll to position [905, 0]
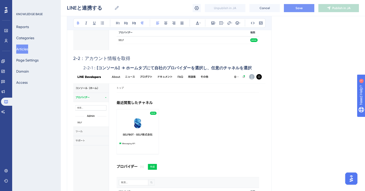
click at [255, 67] on p "2-2-1： [コンソール] → ホームタブにて自社のプロバイダーを選択し、任意のチャネルを選択" at bounding box center [169, 68] width 192 height 6
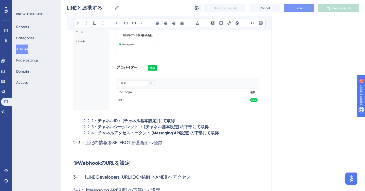
scroll to position [997, 0]
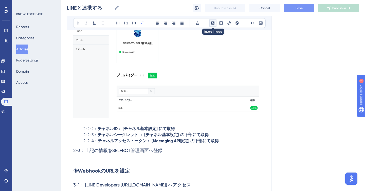
click at [213, 23] on icon at bounding box center [212, 23] width 3 height 3
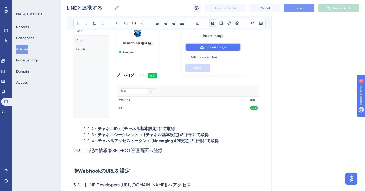
click at [208, 46] on span "Upload Image" at bounding box center [215, 47] width 21 height 4
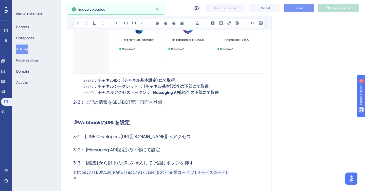
scroll to position [1183, 0]
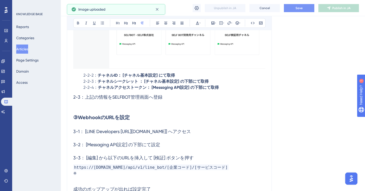
click at [182, 78] on p "2-2-2： チャネルID： [チャネル基本設定] にて取得" at bounding box center [169, 75] width 192 height 6
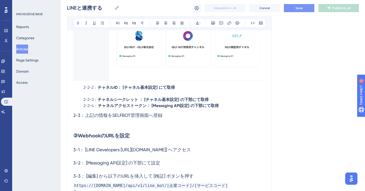
scroll to position [1170, 0]
click at [214, 23] on icon at bounding box center [212, 23] width 3 height 3
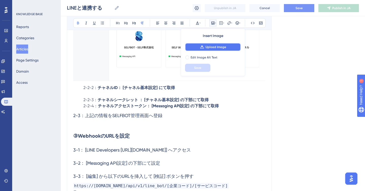
click at [210, 46] on span "Upload Image" at bounding box center [215, 47] width 21 height 4
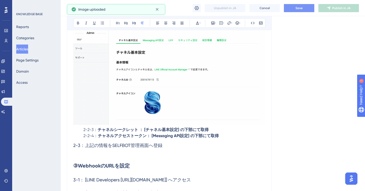
scroll to position [1286, 0]
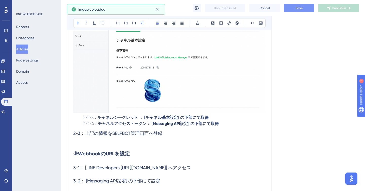
click at [213, 117] on p "2-2-3： チャネルシークレット ： [チャネル基本設定] の下部にて取得" at bounding box center [169, 118] width 192 height 6
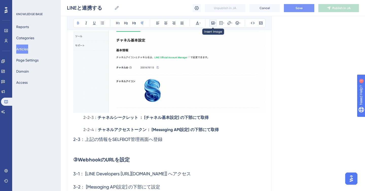
click at [213, 24] on icon at bounding box center [213, 23] width 4 height 4
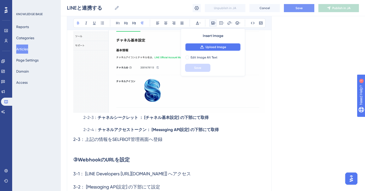
click at [207, 48] on span "Upload Image" at bounding box center [215, 47] width 21 height 4
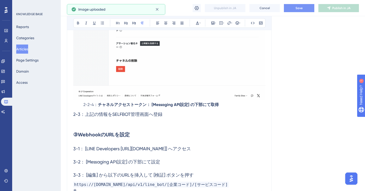
scroll to position [1452, 0]
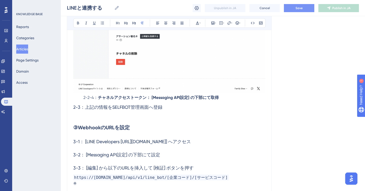
click at [220, 100] on p "2-2-4： チャネルアクセストークン： [Messaging API設定] の下部にて取得" at bounding box center [169, 98] width 192 height 6
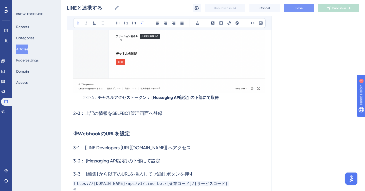
click at [172, 105] on p at bounding box center [169, 104] width 192 height 6
click at [291, 11] on button "Save" at bounding box center [299, 8] width 30 height 8
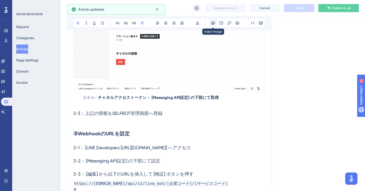
click at [214, 25] on button at bounding box center [212, 23] width 7 height 7
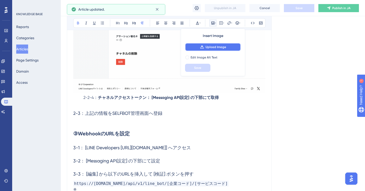
click at [207, 47] on span "Upload Image" at bounding box center [215, 47] width 21 height 4
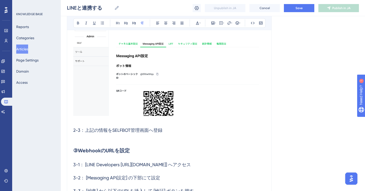
scroll to position [1562, 0]
click at [215, 23] on icon at bounding box center [215, 23] width 1 height 4
click at [214, 24] on icon at bounding box center [213, 23] width 4 height 4
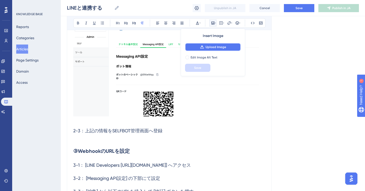
click at [207, 49] on button "Upload Image" at bounding box center [213, 47] width 56 height 8
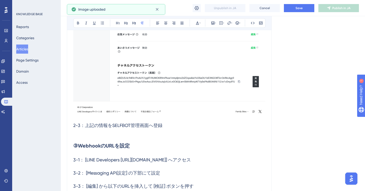
scroll to position [1711, 0]
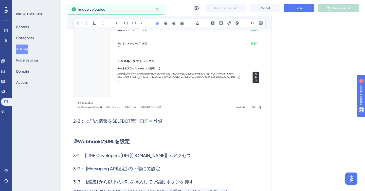
click at [167, 120] on h3 "2-3：上記の情報をSELFBOT管理画面へ登録" at bounding box center [169, 121] width 192 height 13
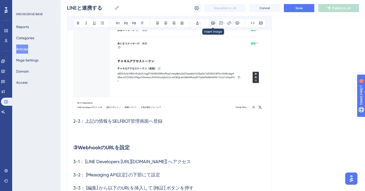
click at [213, 22] on icon at bounding box center [213, 23] width 4 height 4
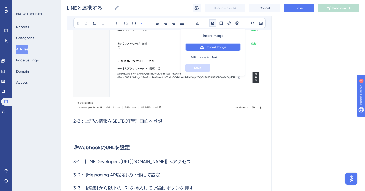
click at [206, 46] on span "Upload Image" at bounding box center [215, 47] width 21 height 4
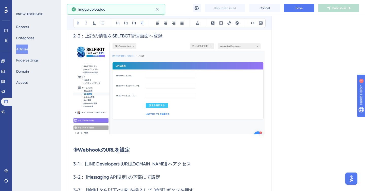
scroll to position [1792, 0]
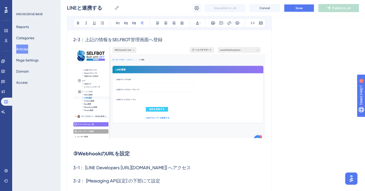
click at [292, 11] on button "Save" at bounding box center [299, 8] width 30 height 8
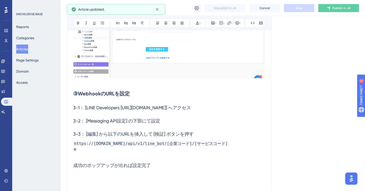
scroll to position [1876, 0]
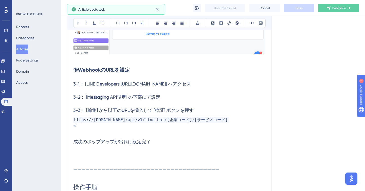
click at [226, 85] on h3 "3-1： [LINE Developers [URL][DOMAIN_NAME]] へアクセス" at bounding box center [169, 84] width 192 height 13
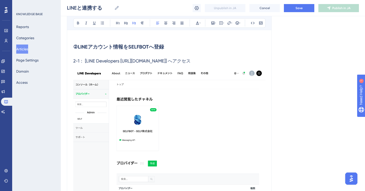
scroll to position [747, 0]
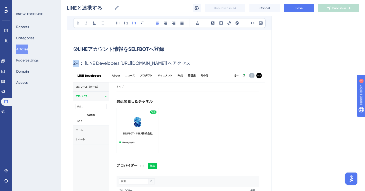
drag, startPoint x: 73, startPoint y: 64, endPoint x: 79, endPoint y: 64, distance: 5.8
click at [79, 64] on span "2-1： [LINE Developers [URL][DOMAIN_NAME]] へアクセス" at bounding box center [131, 63] width 117 height 5
copy span "2-1"
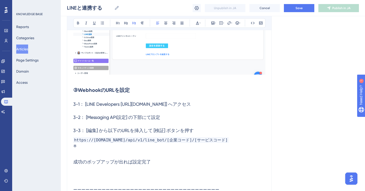
scroll to position [1856, 0]
click at [225, 106] on h3 "3-1： [LINE Developers [URL][DOMAIN_NAME]] へアクセス" at bounding box center [169, 104] width 192 height 13
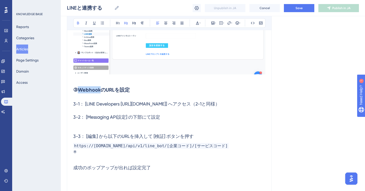
drag, startPoint x: 80, startPoint y: 91, endPoint x: 101, endPoint y: 91, distance: 21.0
click at [101, 91] on strong "③WebhookのURLを設定" at bounding box center [101, 90] width 56 height 6
copy strong "Webhook"
drag, startPoint x: 143, startPoint y: 119, endPoint x: 153, endPoint y: 119, distance: 9.9
click at [153, 119] on span "3-2： [Messaging API設定] の下部n設定​" at bounding box center [113, 116] width 80 height 5
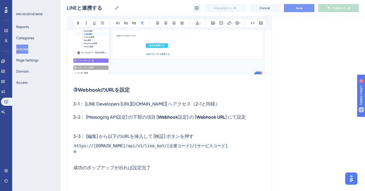
click at [293, 6] on button "Save" at bounding box center [299, 8] width 30 height 8
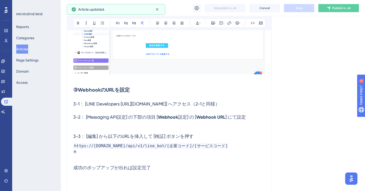
click at [151, 126] on p at bounding box center [169, 127] width 192 height 6
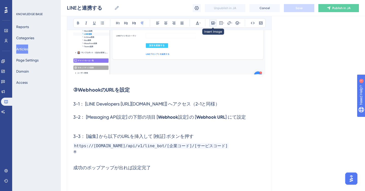
click at [213, 21] on icon at bounding box center [213, 23] width 4 height 4
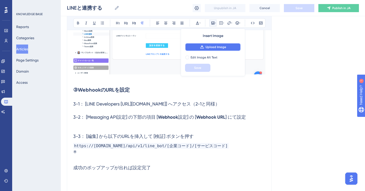
click at [212, 48] on span "Upload Image" at bounding box center [215, 47] width 21 height 4
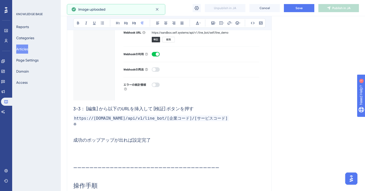
scroll to position [2025, 0]
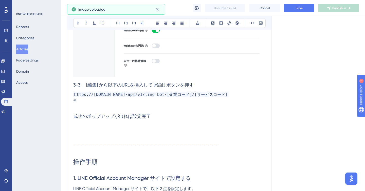
click at [202, 105] on p at bounding box center [169, 107] width 192 height 6
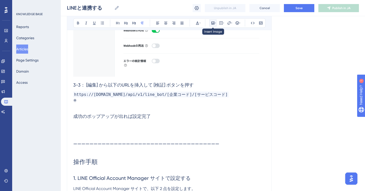
click at [212, 23] on icon at bounding box center [212, 23] width 3 height 3
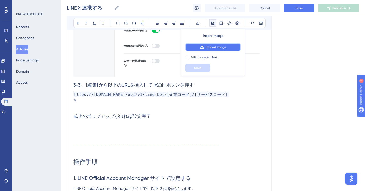
click at [205, 46] on button "Upload Image" at bounding box center [213, 47] width 56 height 8
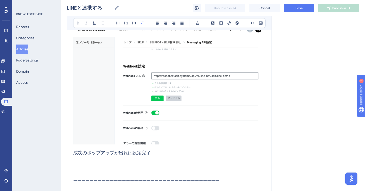
scroll to position [2126, 0]
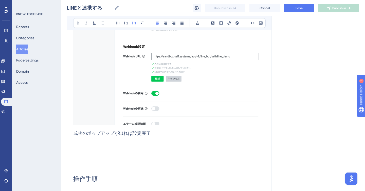
click at [74, 132] on span "成功のポップアップが出れば設定完了" at bounding box center [112, 133] width 78 height 5
click at [92, 148] on p at bounding box center [169, 149] width 192 height 6
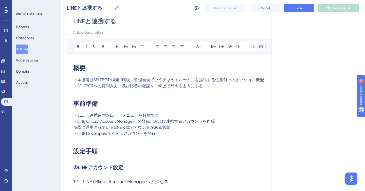
scroll to position [31, 0]
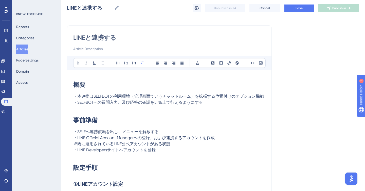
click at [299, 9] on span "Save" at bounding box center [298, 8] width 7 height 4
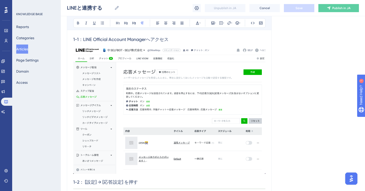
scroll to position [186, 0]
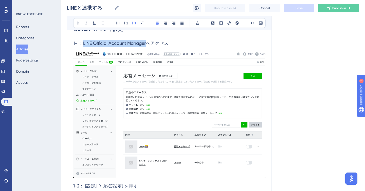
drag, startPoint x: 84, startPoint y: 44, endPoint x: 147, endPoint y: 41, distance: 62.7
click at [147, 41] on span "1-1：LINE Official Account Managerへアクセス" at bounding box center [120, 43] width 95 height 5
copy span "LINE Official Account Manager"
click at [227, 22] on icon at bounding box center [229, 23] width 4 height 4
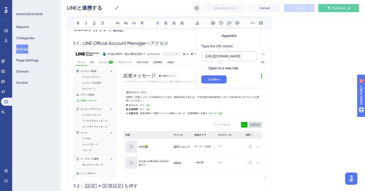
scroll to position [0, 1]
type input "[URL][DOMAIN_NAME]"
click at [218, 79] on span "Confirm" at bounding box center [213, 80] width 11 height 4
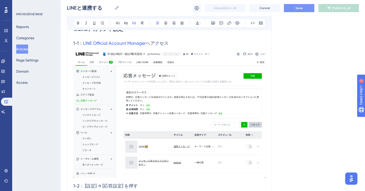
click at [168, 41] on span "へアクセス" at bounding box center [157, 43] width 23 height 5
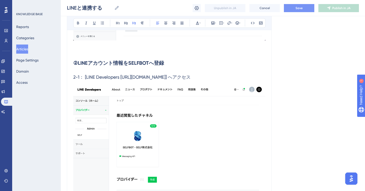
scroll to position [733, 0]
click at [118, 70] on h2 "②LINEアカウント情報をSELFBOTへ登録" at bounding box center [169, 63] width 192 height 15
drag, startPoint x: 122, startPoint y: 78, endPoint x: 196, endPoint y: 76, distance: 74.2
click at [190, 76] on span "2-1： [LINE Developers [URL][DOMAIN_NAME]] へアクセス" at bounding box center [131, 77] width 117 height 5
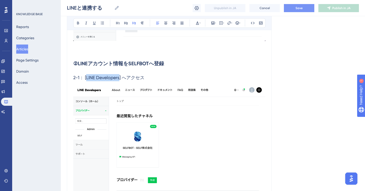
drag, startPoint x: 120, startPoint y: 79, endPoint x: 87, endPoint y: 81, distance: 33.0
click at [87, 81] on h3 "2-1： [LINE Developers] へアクセス" at bounding box center [169, 77] width 192 height 13
click at [228, 23] on icon at bounding box center [229, 23] width 4 height 4
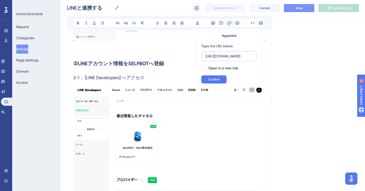
scroll to position [0, 12]
type input "[URL][DOMAIN_NAME]"
click at [219, 81] on span "Confirm" at bounding box center [213, 80] width 11 height 4
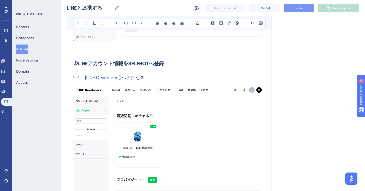
click at [162, 89] on img at bounding box center [169, 153] width 192 height 138
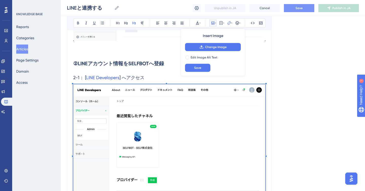
click at [157, 80] on h3 "2-1： [ LINE Developers ] へアクセス" at bounding box center [169, 77] width 192 height 13
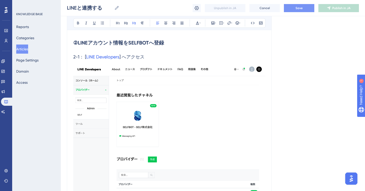
scroll to position [753, 0]
click at [122, 58] on span "] へアクセス" at bounding box center [131, 56] width 25 height 5
drag, startPoint x: 147, startPoint y: 57, endPoint x: 84, endPoint y: 58, distance: 62.8
click at [84, 58] on h3 "2-1： [ LINE Developers ] へアクセス" at bounding box center [169, 57] width 192 height 13
copy h3 "[ LINE Developers ] へアクセス"
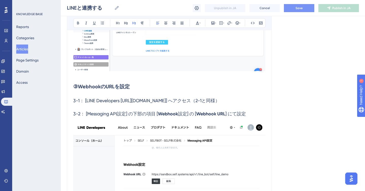
scroll to position [1865, 0]
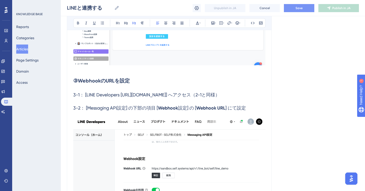
drag, startPoint x: 220, startPoint y: 95, endPoint x: 85, endPoint y: 98, distance: 135.3
click at [85, 98] on span "3-1： [LINE Developers [URL][DOMAIN_NAME]] へアクセス（2-1と同様）" at bounding box center [146, 94] width 146 height 5
click at [129, 89] on h3 "3-1： [ LINE Developers ] へアクセス（2-1と同様）" at bounding box center [169, 94] width 192 height 13
click at [297, 7] on span "Save" at bounding box center [298, 8] width 7 height 4
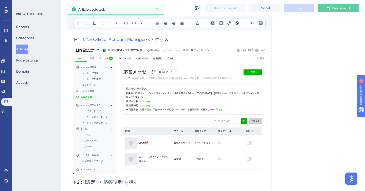
scroll to position [189, 0]
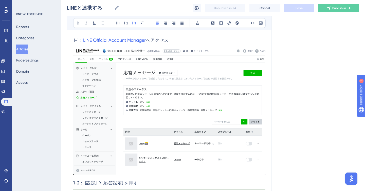
click at [189, 41] on h3 "1-1： LINE Official Account Manager へアクセス" at bounding box center [169, 40] width 192 height 13
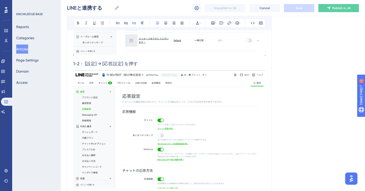
scroll to position [324, 0]
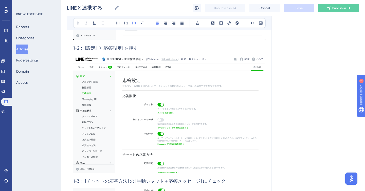
click at [170, 49] on h3 "1-2： [設定] → [応答設定] を押す" at bounding box center [169, 48] width 192 height 13
click at [209, 83] on img at bounding box center [169, 114] width 192 height 118
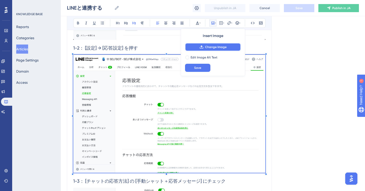
click at [205, 47] on span "Change Image" at bounding box center [216, 47] width 22 height 4
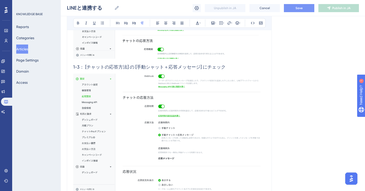
scroll to position [433, 0]
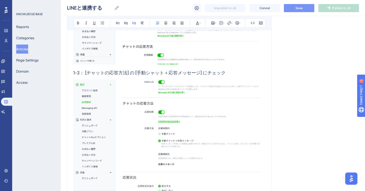
click at [80, 73] on span "1-3： [チャットの応答方法] の [手動シャット＋応答メッセージ] にチェック" at bounding box center [149, 72] width 152 height 5
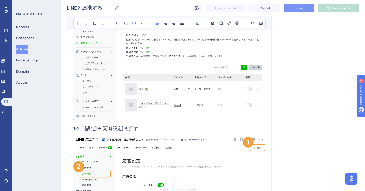
scroll to position [255, 0]
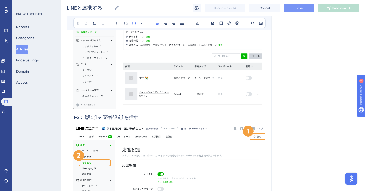
click at [80, 118] on span "1-2： [設定] → [応答設定] を押す" at bounding box center [105, 117] width 65 height 5
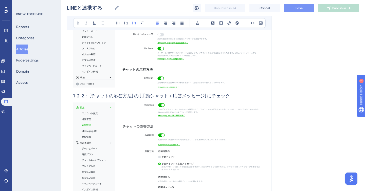
scroll to position [414, 0]
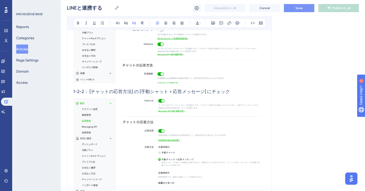
click at [84, 93] on span "1-2-2： [チャットの応答方法] の [手動シャット＋応答メッセージ] にチェック" at bounding box center [151, 91] width 157 height 5
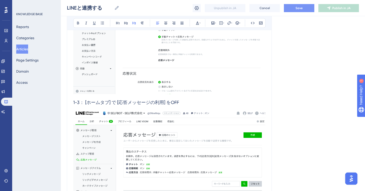
scroll to position [539, 0]
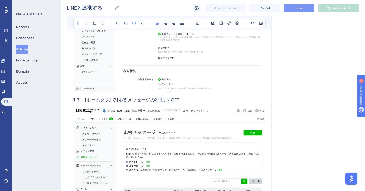
click at [80, 100] on span "1-3： [ホームタブ] で [応答メッセージの利用] をOFF" at bounding box center [126, 99] width 106 height 5
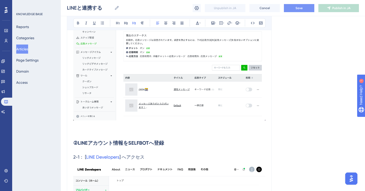
scroll to position [653, 0]
click at [301, 7] on span "Save" at bounding box center [298, 8] width 7 height 4
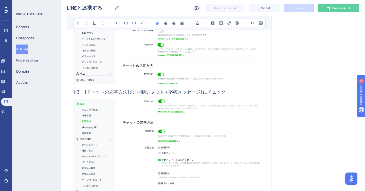
scroll to position [424, 0]
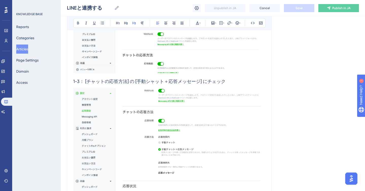
click at [202, 112] on img at bounding box center [169, 147] width 192 height 119
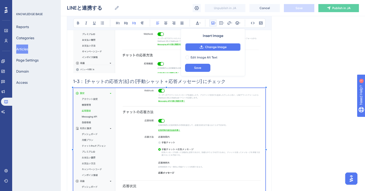
click at [210, 49] on span "Change Image" at bounding box center [216, 47] width 22 height 4
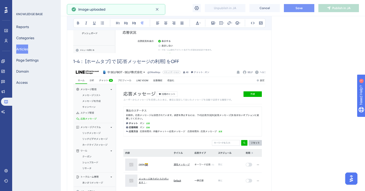
scroll to position [589, 0]
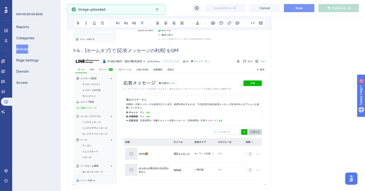
click at [204, 86] on img at bounding box center [169, 121] width 192 height 128
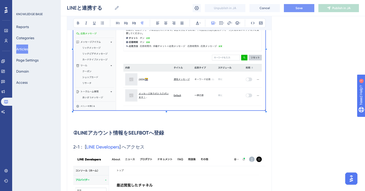
scroll to position [666, 0]
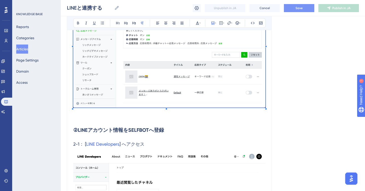
click at [199, 78] on img at bounding box center [169, 44] width 192 height 128
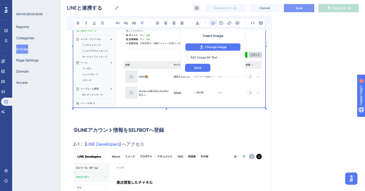
click at [205, 47] on button "Change Image" at bounding box center [213, 47] width 56 height 8
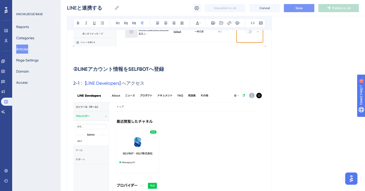
scroll to position [758, 0]
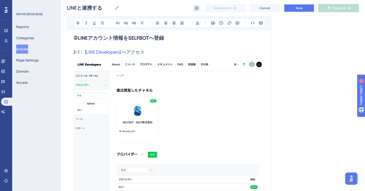
click at [295, 9] on button "Save" at bounding box center [299, 8] width 30 height 8
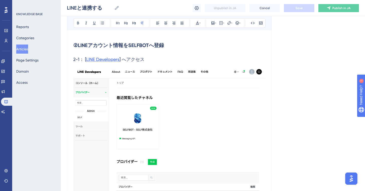
scroll to position [742, 0]
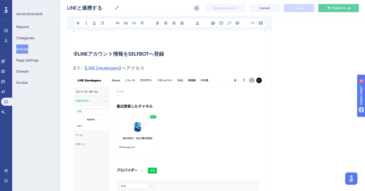
click at [111, 68] on span "LINE Developers" at bounding box center [102, 67] width 33 height 5
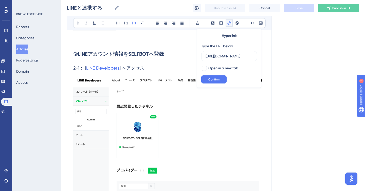
scroll to position [0, 0]
click at [116, 69] on span "LINE Developers" at bounding box center [102, 67] width 33 height 5
click at [226, 56] on input "[URL][DOMAIN_NAME]" at bounding box center [228, 56] width 47 height 6
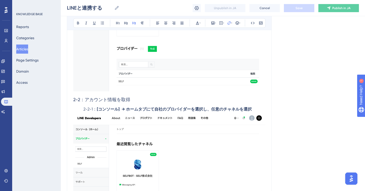
scroll to position [892, 0]
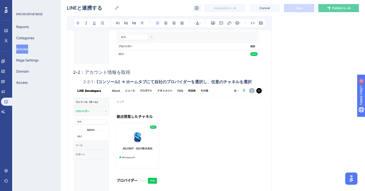
click at [128, 82] on strong "[コンソール] → ホームタブにて自社のプロバイダーを選択し、任意のチャネルを選択" at bounding box center [174, 82] width 155 height 5
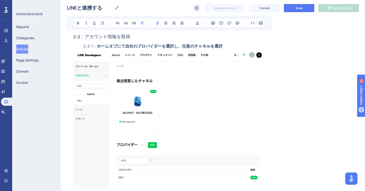
scroll to position [927, 0]
click at [127, 47] on strong "ホームタブにて自社のプロバイダーを選択し、任意のチャネルを選択" at bounding box center [160, 46] width 126 height 5
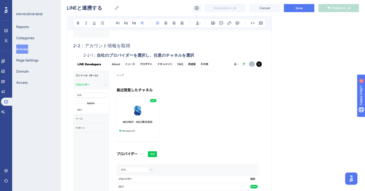
scroll to position [920, 0]
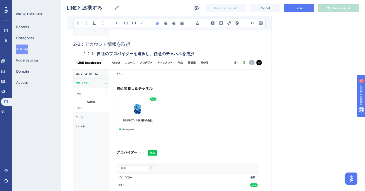
click at [175, 102] on img at bounding box center [169, 126] width 192 height 138
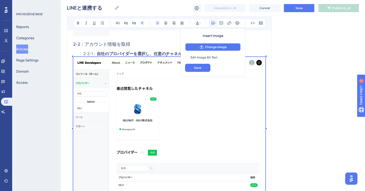
click at [206, 48] on span "Change Image" at bounding box center [216, 47] width 22 height 4
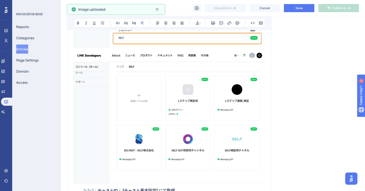
scroll to position [1077, 0]
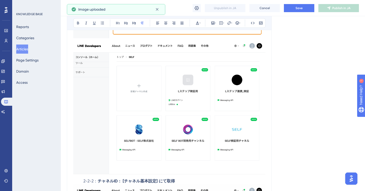
click at [192, 76] on img at bounding box center [169, 108] width 192 height 137
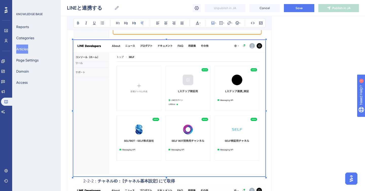
click at [192, 76] on img at bounding box center [169, 108] width 192 height 137
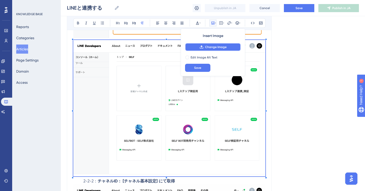
click at [200, 47] on icon at bounding box center [201, 47] width 4 height 4
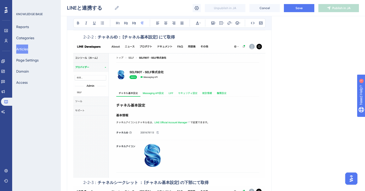
scroll to position [1223, 0]
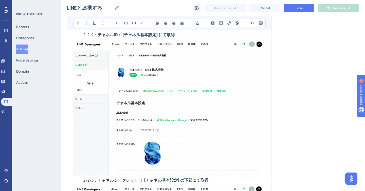
click at [155, 68] on img at bounding box center [169, 107] width 192 height 138
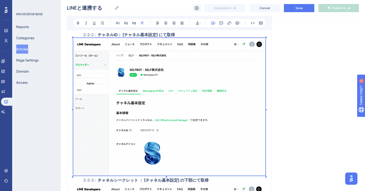
click at [206, 57] on img at bounding box center [169, 107] width 192 height 138
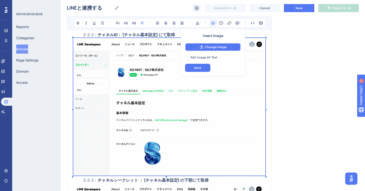
click at [210, 48] on span "Change Image" at bounding box center [216, 47] width 22 height 4
click at [208, 48] on span "Change Image" at bounding box center [216, 47] width 22 height 4
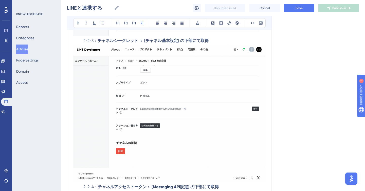
scroll to position [1362, 0]
click at [196, 65] on img at bounding box center [169, 113] width 192 height 138
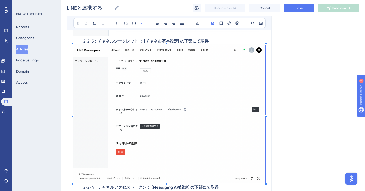
click at [196, 65] on img at bounding box center [169, 113] width 192 height 138
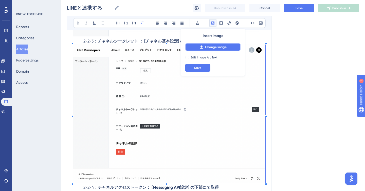
click at [209, 46] on span "Change Image" at bounding box center [216, 47] width 22 height 4
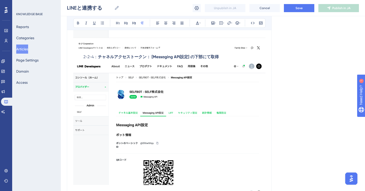
scroll to position [1496, 0]
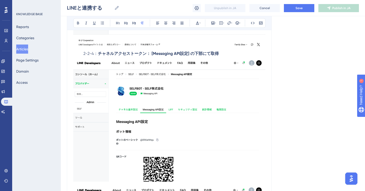
click at [123, 98] on img at bounding box center [169, 119] width 192 height 125
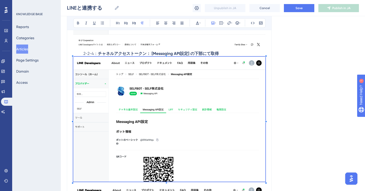
scroll to position [1509, 0]
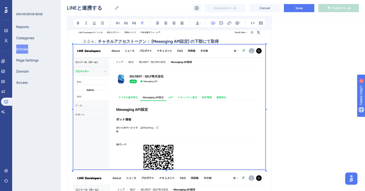
click at [175, 93] on img at bounding box center [169, 107] width 192 height 125
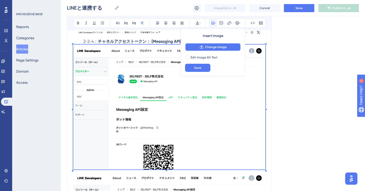
click at [204, 49] on button "Change Image" at bounding box center [213, 47] width 56 height 8
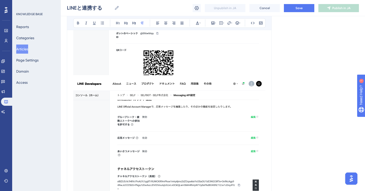
scroll to position [1608, 0]
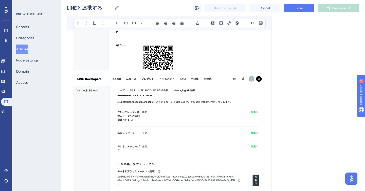
click at [145, 98] on img at bounding box center [169, 144] width 192 height 144
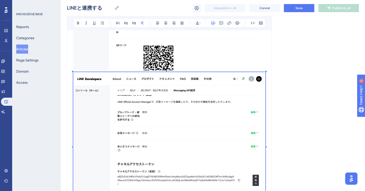
click at [145, 98] on img at bounding box center [169, 144] width 192 height 144
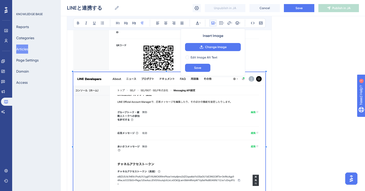
click at [145, 98] on img at bounding box center [169, 144] width 192 height 144
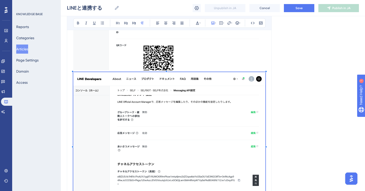
click at [145, 98] on img at bounding box center [169, 144] width 192 height 144
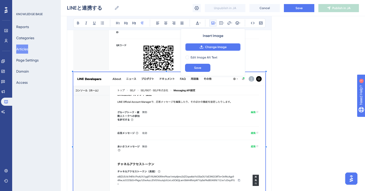
click at [203, 47] on icon at bounding box center [201, 46] width 3 height 3
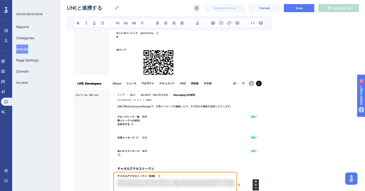
scroll to position [1604, 0]
click at [300, 8] on span "Save" at bounding box center [298, 8] width 7 height 4
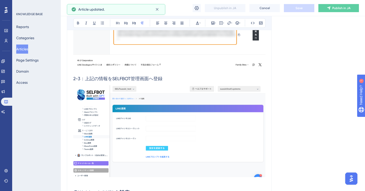
scroll to position [1756, 0]
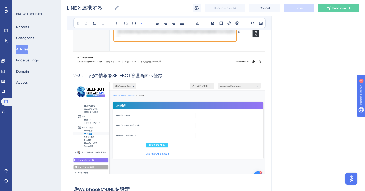
click at [157, 82] on h3 "2-3：上記の情報をSELFBOT管理画面へ登録" at bounding box center [169, 75] width 192 height 13
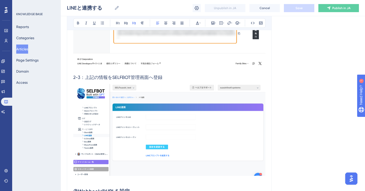
scroll to position [1761, 0]
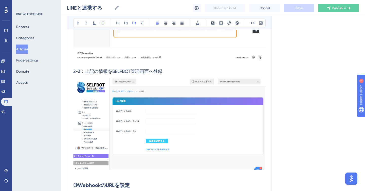
click at [213, 91] on img at bounding box center [169, 124] width 192 height 92
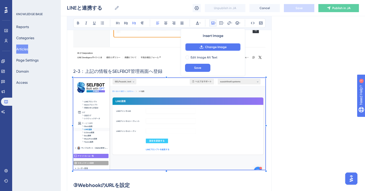
click at [203, 48] on icon at bounding box center [201, 47] width 4 height 4
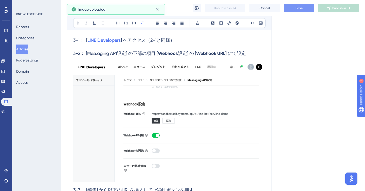
scroll to position [1919, 0]
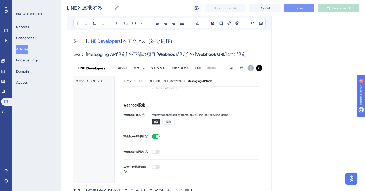
click at [140, 94] on img at bounding box center [169, 122] width 192 height 122
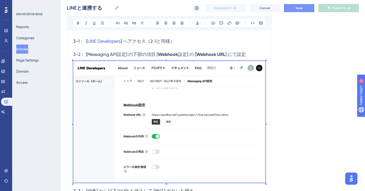
click at [197, 89] on img at bounding box center [169, 122] width 192 height 122
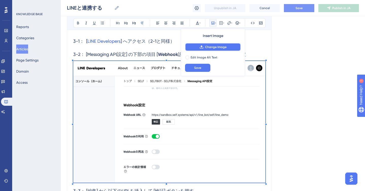
click at [205, 45] on span "Change Image" at bounding box center [216, 47] width 22 height 4
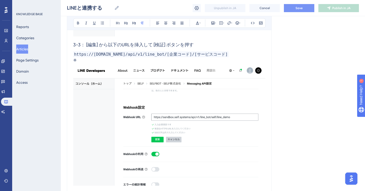
scroll to position [2077, 0]
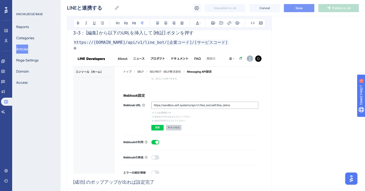
click at [121, 102] on img at bounding box center [169, 113] width 192 height 122
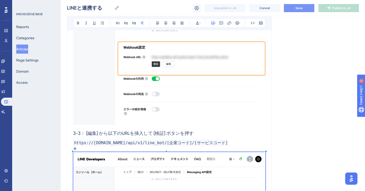
scroll to position [2000, 0]
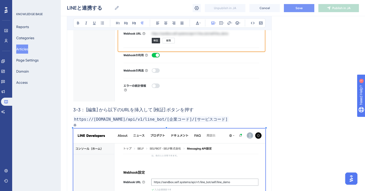
click at [175, 156] on img at bounding box center [169, 190] width 192 height 122
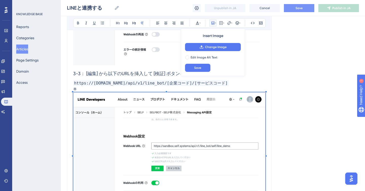
scroll to position [2065, 0]
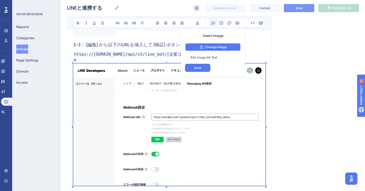
click at [207, 46] on span "Change Image" at bounding box center [216, 47] width 22 height 4
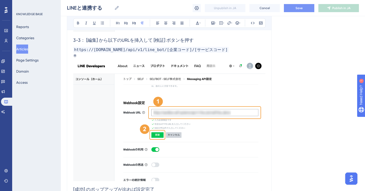
scroll to position [2069, 0]
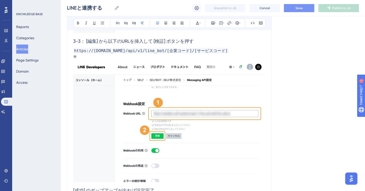
click at [116, 60] on p "※" at bounding box center [169, 57] width 192 height 6
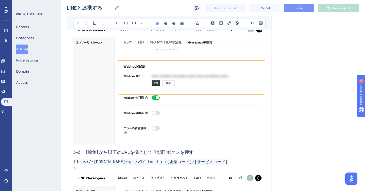
scroll to position [1958, 0]
click at [302, 10] on button "Save" at bounding box center [299, 8] width 30 height 8
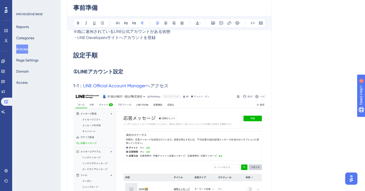
scroll to position [0, 0]
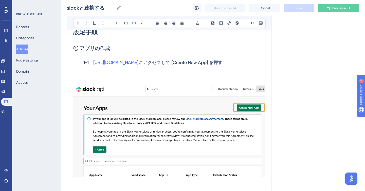
scroll to position [156, 0]
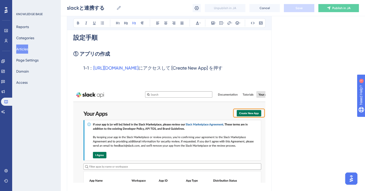
click at [170, 69] on span "にアクセスして [Create New App] を押す" at bounding box center [180, 67] width 84 height 5
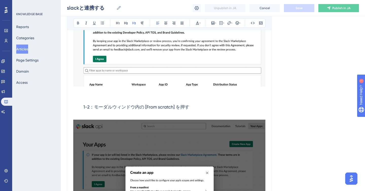
scroll to position [263, 0]
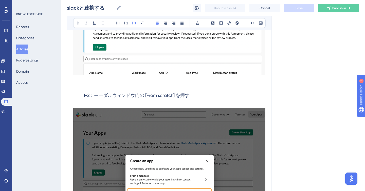
click at [157, 94] on span "1-2：モーダルウィンドウ内の [From scratch] を押す" at bounding box center [136, 95] width 106 height 5
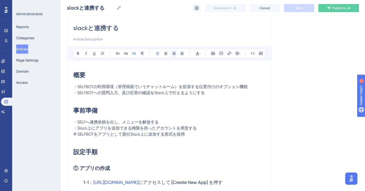
scroll to position [42, 0]
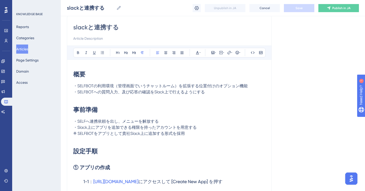
click at [162, 85] on span "・SELFBOTの利用環境（管理画面でいうチャットルーム）を拡張する位置付けのオプション機能" at bounding box center [160, 86] width 174 height 5
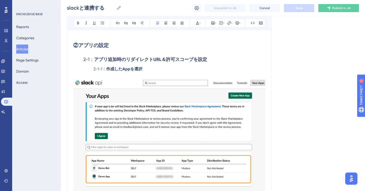
scroll to position [842, 0]
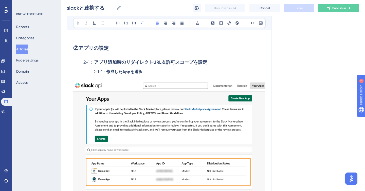
click at [135, 70] on strong "作成したAppを選択" at bounding box center [124, 71] width 36 height 5
click at [91, 74] on p "2-1-1： 作成したAppを選択" at bounding box center [169, 72] width 192 height 6
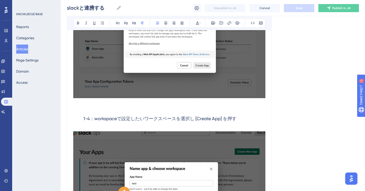
scroll to position [655, 0]
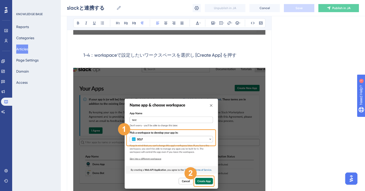
click at [178, 55] on span "1-4：workspaceで設定したいワークスペースを選択し [Create App] を押す" at bounding box center [159, 54] width 153 height 5
